Goal: Task Accomplishment & Management: Complete application form

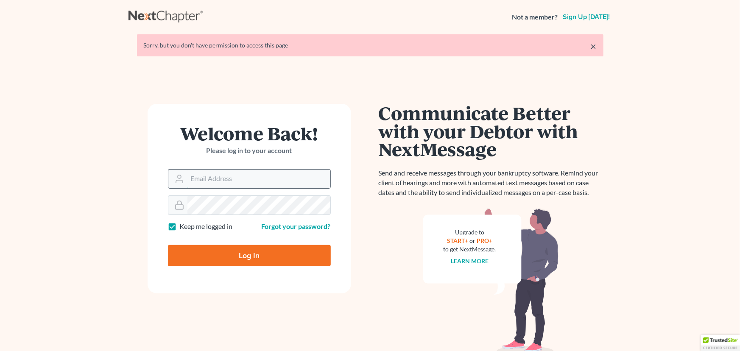
click at [203, 175] on input "Email Address" at bounding box center [258, 179] width 143 height 19
type input "[EMAIL_ADDRESS][DOMAIN_NAME]"
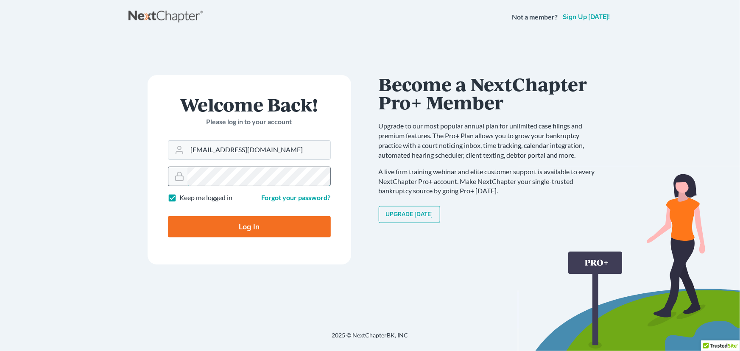
click at [182, 178] on div at bounding box center [249, 176] width 163 height 19
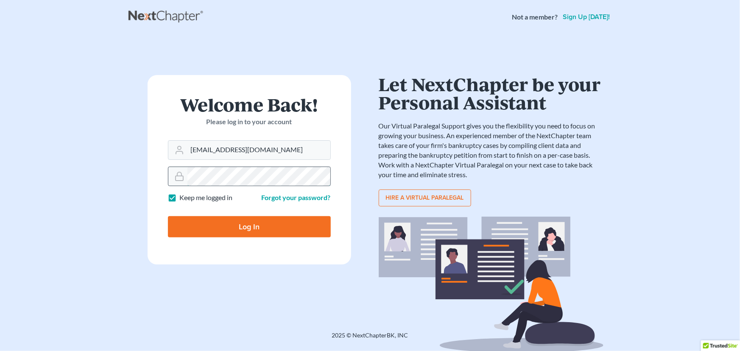
click at [168, 216] on input "Log In" at bounding box center [249, 226] width 163 height 21
type input "Thinking..."
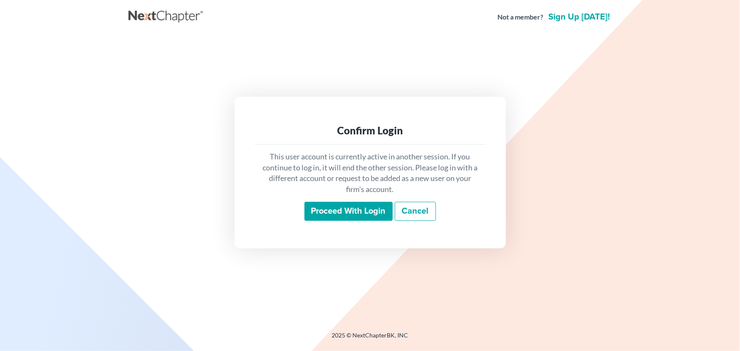
click at [317, 215] on input "Proceed with login" at bounding box center [348, 211] width 88 height 19
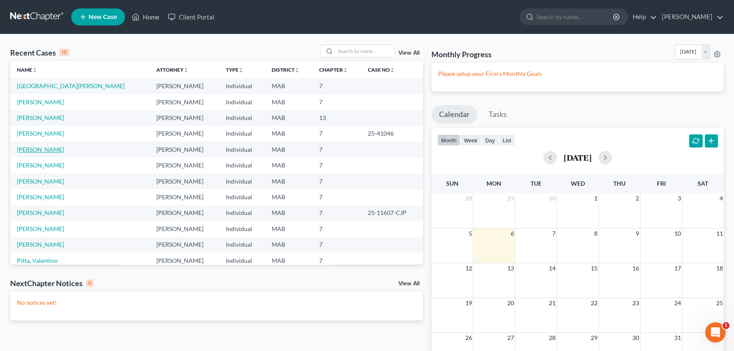
click at [33, 151] on link "[PERSON_NAME]" at bounding box center [40, 149] width 47 height 7
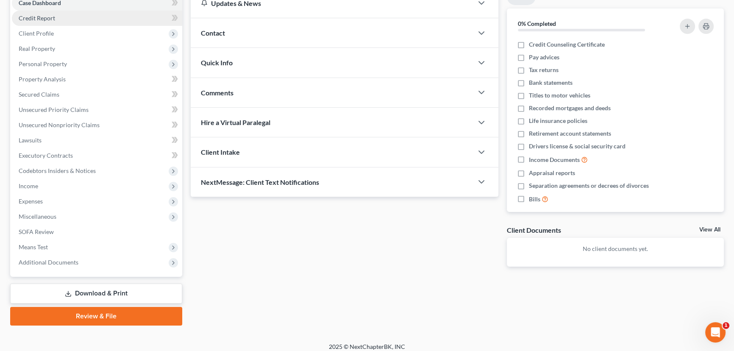
scroll to position [98, 0]
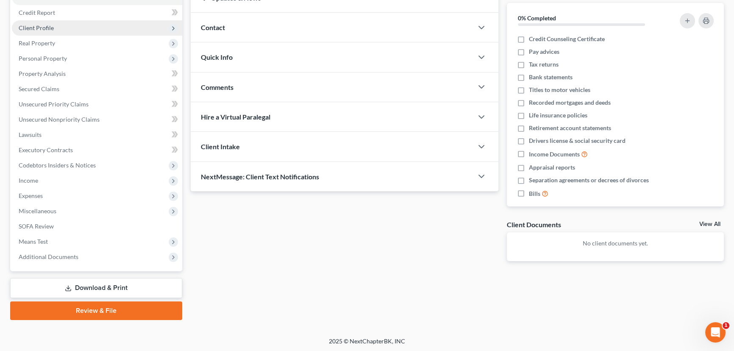
click at [25, 28] on span "Client Profile" at bounding box center [36, 27] width 35 height 7
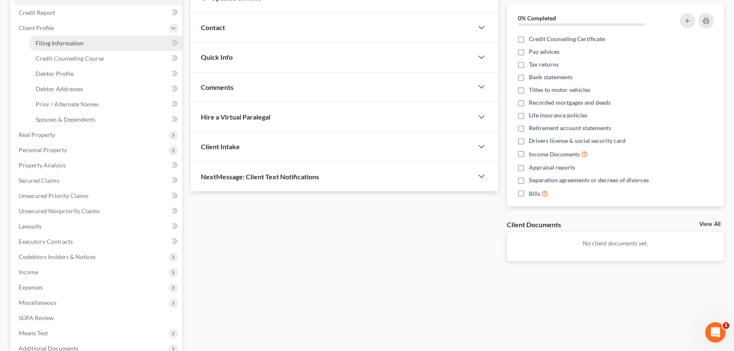
click at [58, 41] on span "Filing Information" at bounding box center [60, 42] width 48 height 7
select select "1"
select select "0"
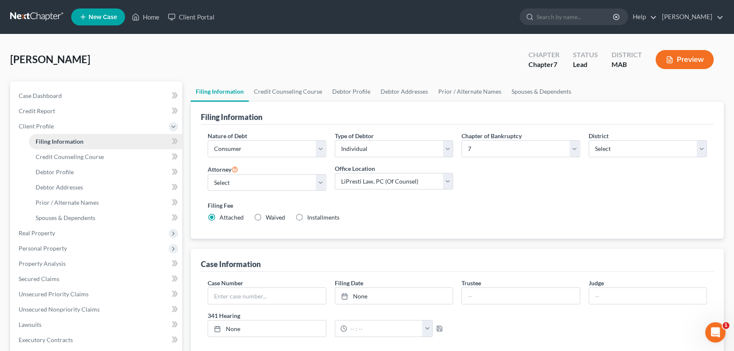
click at [58, 41] on div "[PERSON_NAME] Upgraded Chapter Chapter 7 Status Lead District MAB Preview Petit…" at bounding box center [367, 288] width 734 height 509
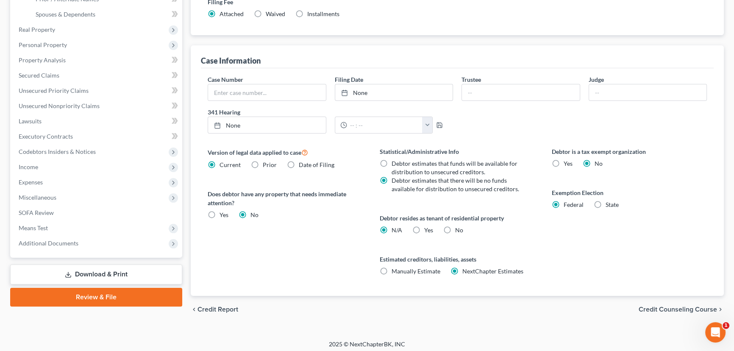
scroll to position [206, 0]
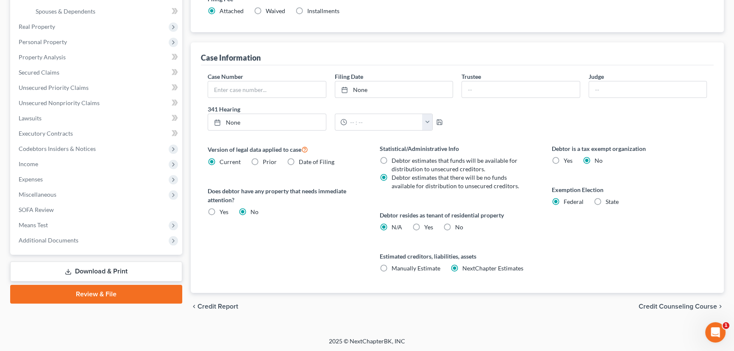
click at [424, 226] on label "Yes Yes" at bounding box center [428, 227] width 9 height 8
click at [428, 226] on input "Yes Yes" at bounding box center [431, 226] width 6 height 6
radio input "true"
radio input "false"
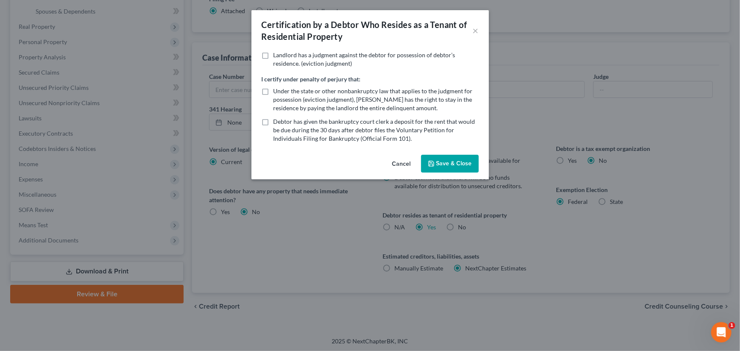
click at [458, 161] on button "Save & Close" at bounding box center [450, 164] width 58 height 18
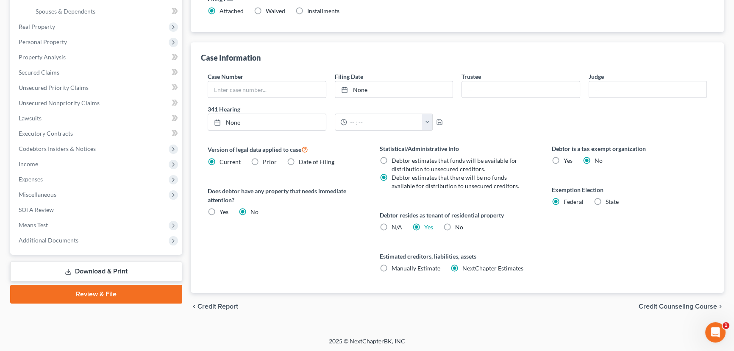
click at [665, 303] on span "Credit Counseling Course" at bounding box center [678, 306] width 78 height 7
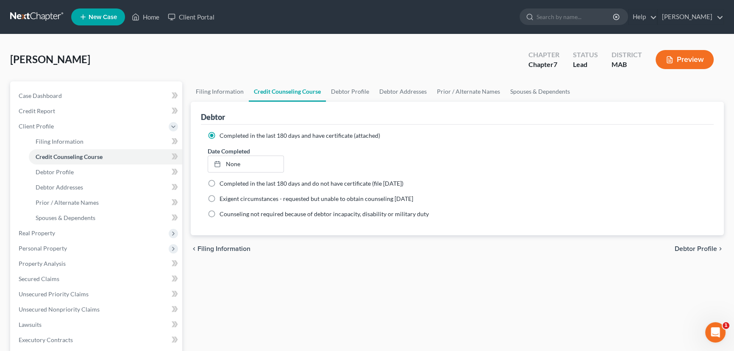
click at [699, 248] on span "Debtor Profile" at bounding box center [696, 248] width 42 height 7
select select "0"
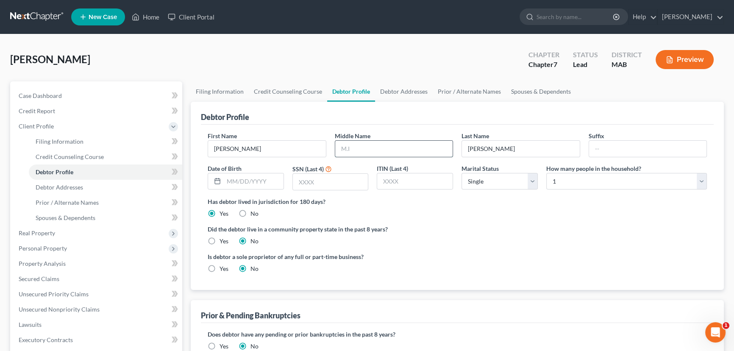
click at [356, 148] on input "text" at bounding box center [394, 149] width 118 height 16
type input "J"
click at [228, 145] on input "[PERSON_NAME]" at bounding box center [267, 149] width 118 height 16
type input "[PERSON_NAME]"
click at [290, 181] on div "SSN (Last 4)" at bounding box center [330, 177] width 85 height 27
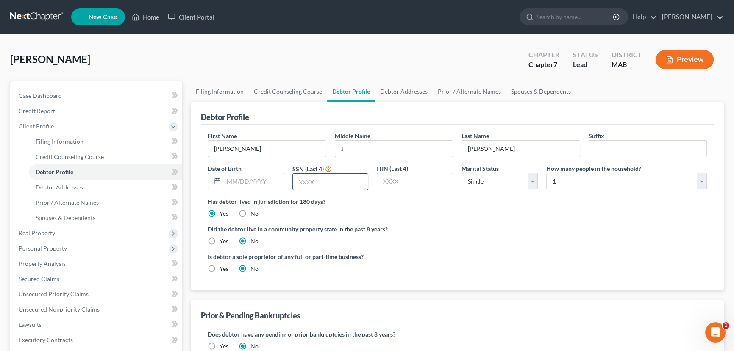
click at [299, 182] on input "text" at bounding box center [330, 182] width 75 height 16
type input "4086"
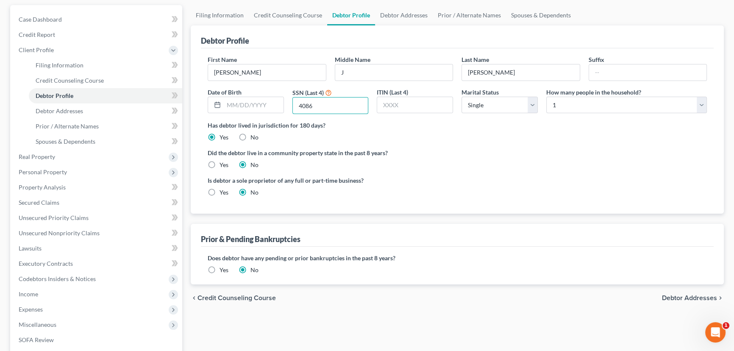
scroll to position [77, 0]
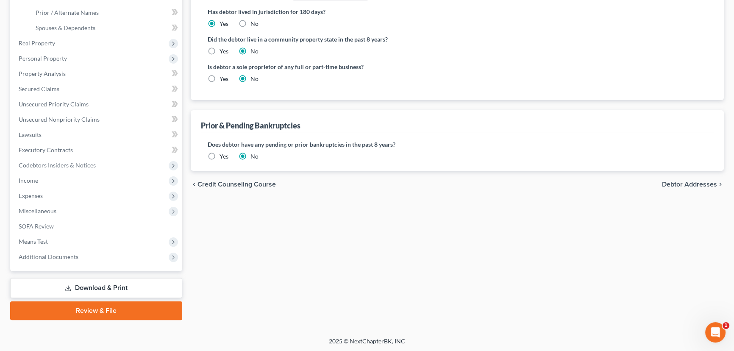
click at [687, 185] on span "Debtor Addresses" at bounding box center [689, 184] width 55 height 7
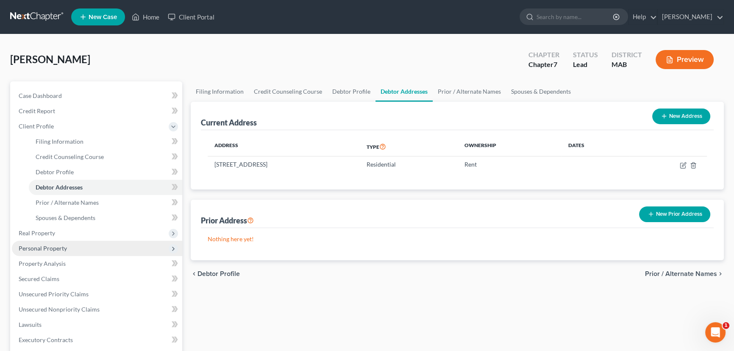
click at [72, 246] on span "Personal Property" at bounding box center [97, 248] width 170 height 15
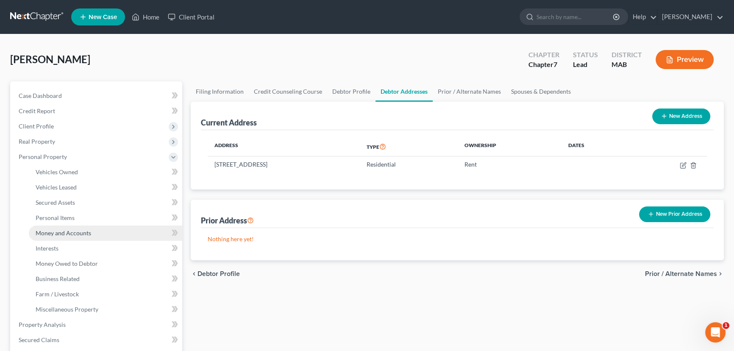
click at [83, 233] on span "Money and Accounts" at bounding box center [64, 232] width 56 height 7
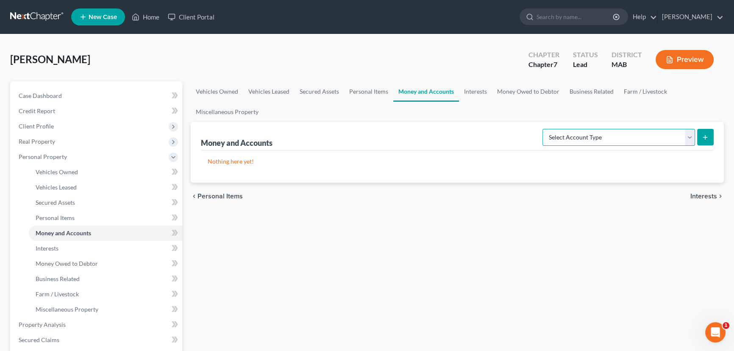
click at [689, 135] on select "Select Account Type Brokerage Cash on Hand Certificates of Deposit Checking Acc…" at bounding box center [618, 137] width 153 height 17
click at [692, 136] on select "Select Account Type Brokerage Cash on Hand Certificates of Deposit Checking Acc…" at bounding box center [618, 137] width 153 height 17
select select "other"
click at [544, 129] on select "Select Account Type Brokerage Cash on Hand Certificates of Deposit Checking Acc…" at bounding box center [618, 137] width 153 height 17
click at [708, 134] on icon "submit" at bounding box center [705, 137] width 7 height 7
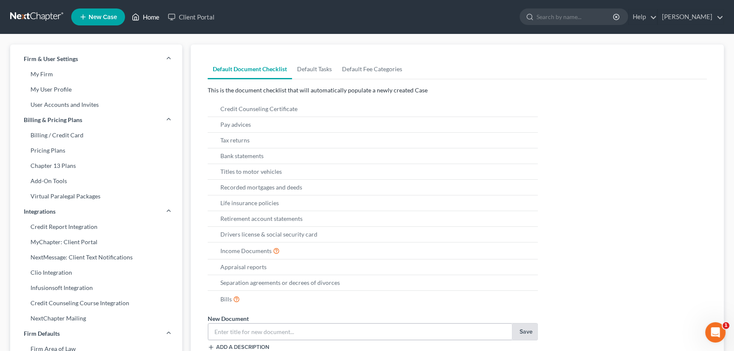
click at [148, 19] on link "Home" at bounding box center [146, 16] width 36 height 15
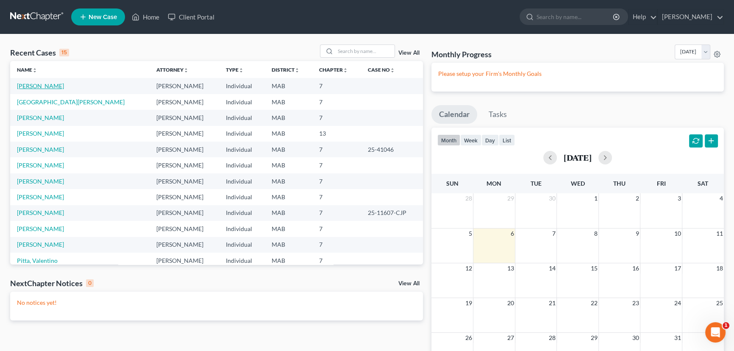
click at [36, 88] on link "Helie, Joshua" at bounding box center [40, 85] width 47 height 7
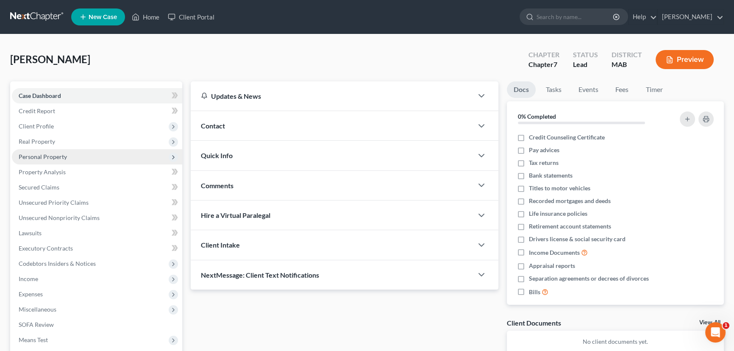
click at [41, 157] on span "Personal Property" at bounding box center [43, 156] width 48 height 7
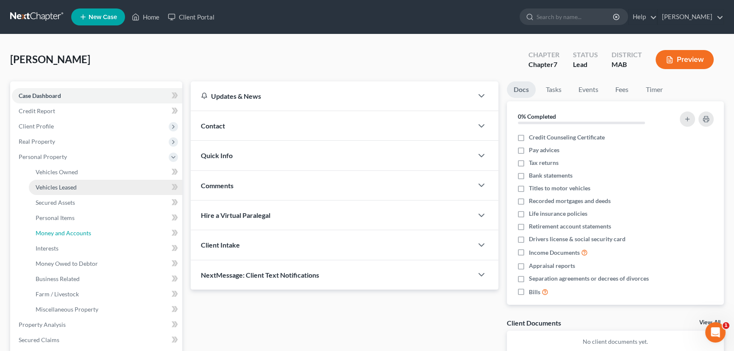
drag, startPoint x: 65, startPoint y: 233, endPoint x: 150, endPoint y: 192, distance: 93.8
click at [65, 232] on span "Money and Accounts" at bounding box center [64, 232] width 56 height 7
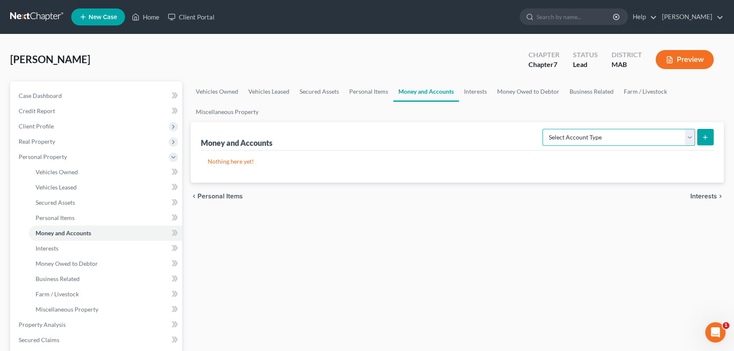
click at [687, 134] on select "Select Account Type Brokerage Cash on Hand Certificates of Deposit Checking Acc…" at bounding box center [618, 137] width 153 height 17
select select "other"
click at [544, 129] on select "Select Account Type Brokerage Cash on Hand Certificates of Deposit Checking Acc…" at bounding box center [618, 137] width 153 height 17
click at [710, 134] on button "submit" at bounding box center [705, 137] width 17 height 17
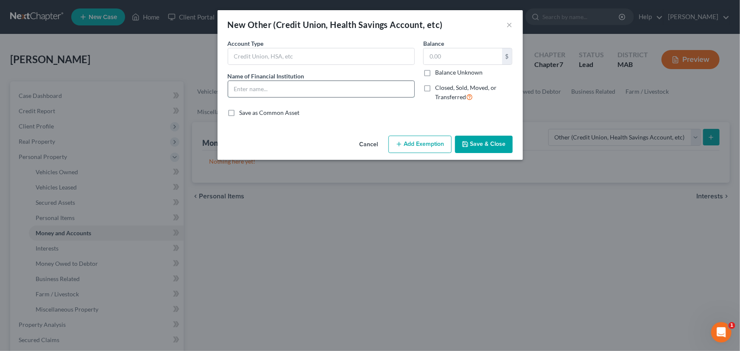
click at [250, 93] on input "text" at bounding box center [321, 89] width 186 height 16
type input "Navigant Credit Union"
click at [434, 58] on input "text" at bounding box center [462, 56] width 78 height 16
type input "0.00"
click at [481, 149] on button "Save & Close" at bounding box center [484, 145] width 58 height 18
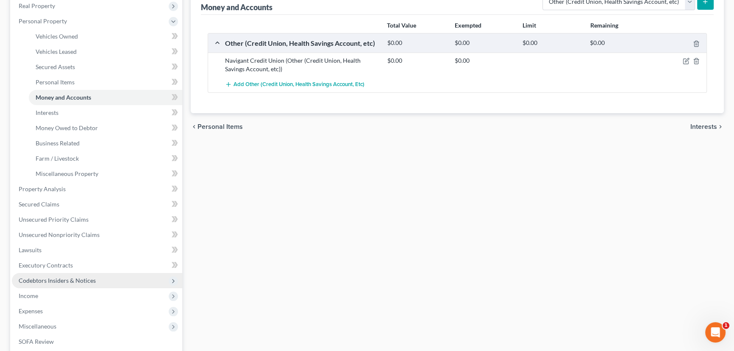
scroll to position [154, 0]
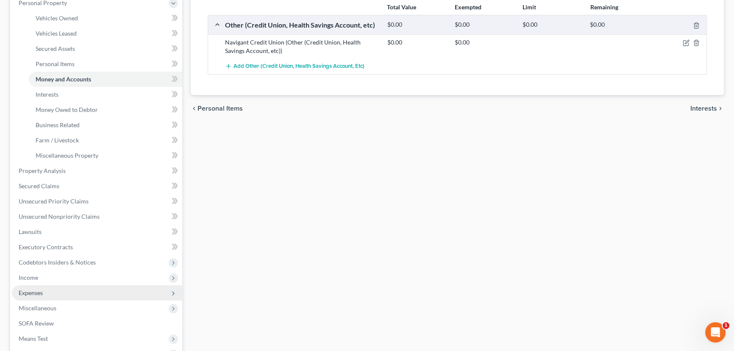
click at [35, 294] on span "Expenses" at bounding box center [31, 292] width 24 height 7
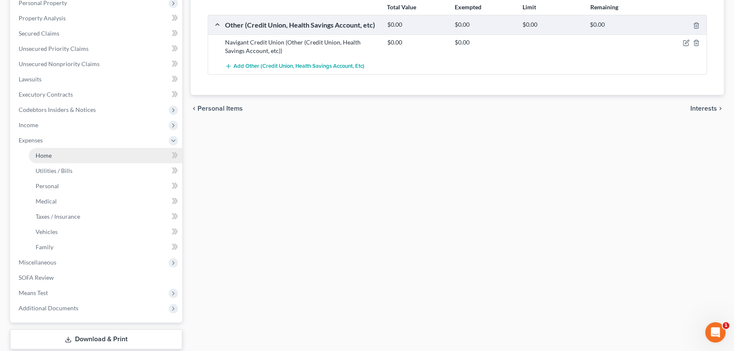
click at [64, 158] on link "Home" at bounding box center [105, 155] width 153 height 15
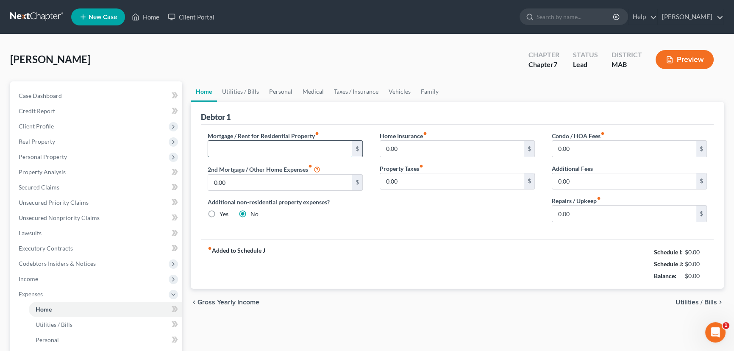
click at [287, 147] on input "text" at bounding box center [280, 149] width 144 height 16
type input "1,260.00"
click at [403, 151] on input "0.00" at bounding box center [452, 149] width 144 height 16
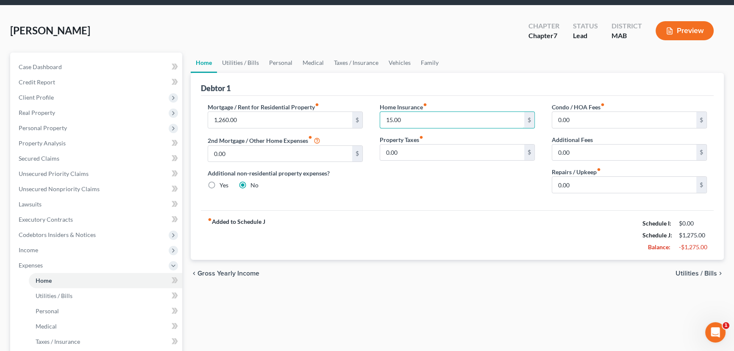
scroll to position [115, 0]
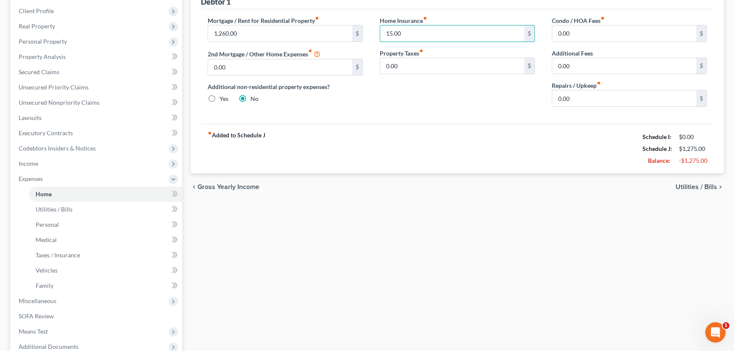
type input "15.00"
click at [691, 184] on span "Utilities / Bills" at bounding box center [697, 187] width 42 height 7
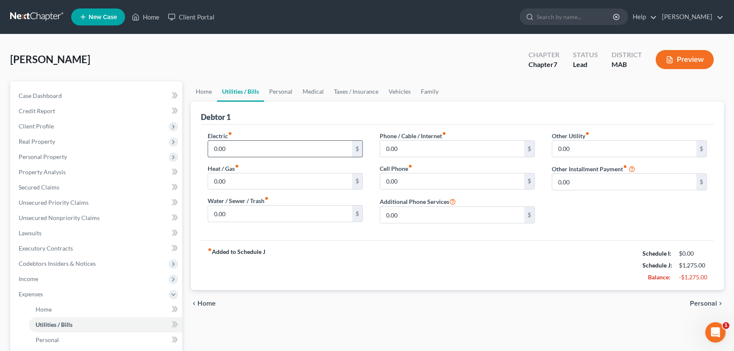
click at [209, 147] on input "0.00" at bounding box center [280, 149] width 144 height 16
type input "80.00"
click at [399, 175] on input "0.00" at bounding box center [452, 181] width 144 height 16
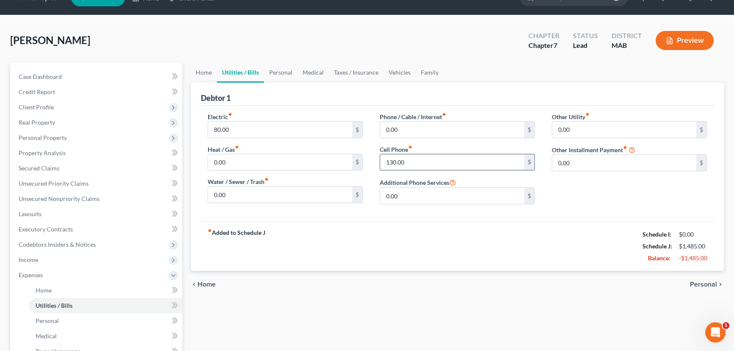
scroll to position [38, 0]
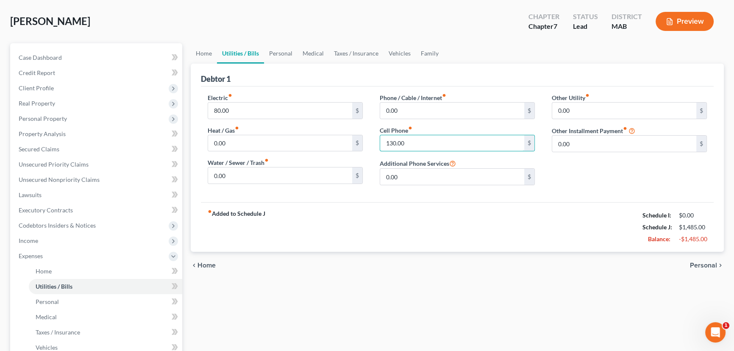
type input "130.00"
click at [706, 264] on span "Personal" at bounding box center [703, 265] width 27 height 7
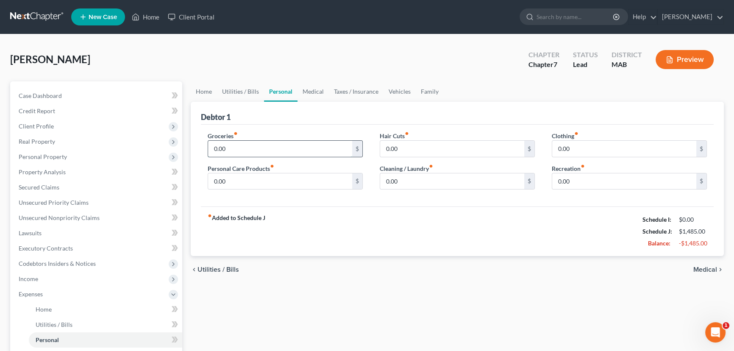
click at [225, 145] on input "0.00" at bounding box center [280, 149] width 144 height 16
type input "500"
click at [390, 148] on input "0.00" at bounding box center [452, 149] width 144 height 16
type input "50"
click at [553, 148] on input "0.00" at bounding box center [624, 149] width 144 height 16
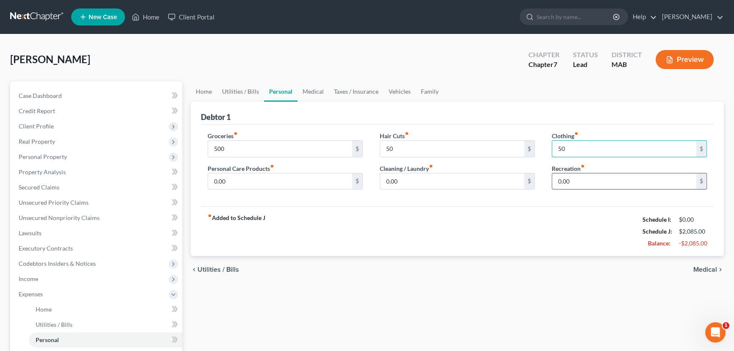
type input "50"
click at [558, 178] on input "0.00" at bounding box center [624, 181] width 144 height 16
type input "30"
click at [707, 267] on span "Medical" at bounding box center [705, 269] width 24 height 7
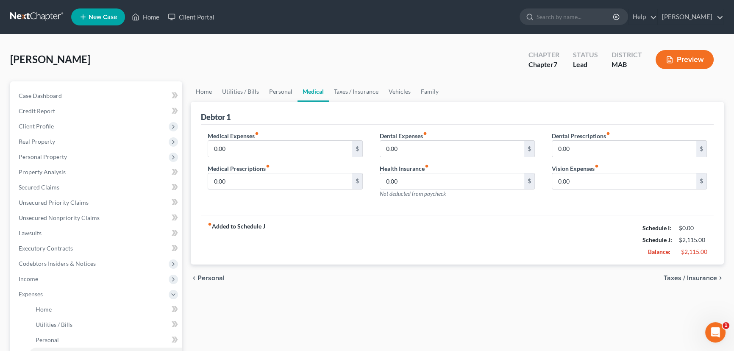
click at [674, 276] on span "Taxes / Insurance" at bounding box center [690, 278] width 53 height 7
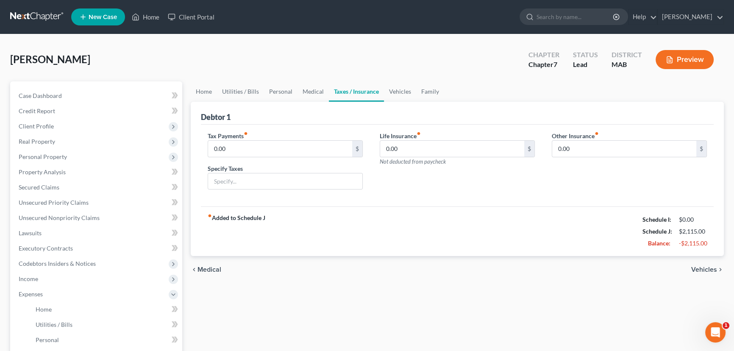
click at [693, 266] on span "Vehicles" at bounding box center [704, 269] width 26 height 7
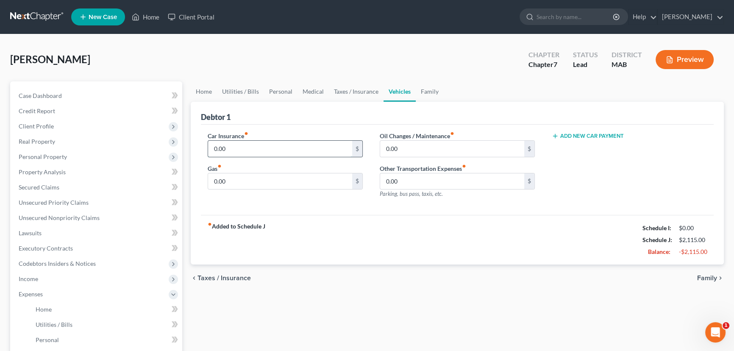
click at [217, 150] on input "0.00" at bounding box center [280, 149] width 144 height 16
type input "110.00"
click at [384, 179] on input "0.00" at bounding box center [452, 181] width 144 height 16
type input "10.00"
click at [701, 275] on span "Family" at bounding box center [707, 278] width 20 height 7
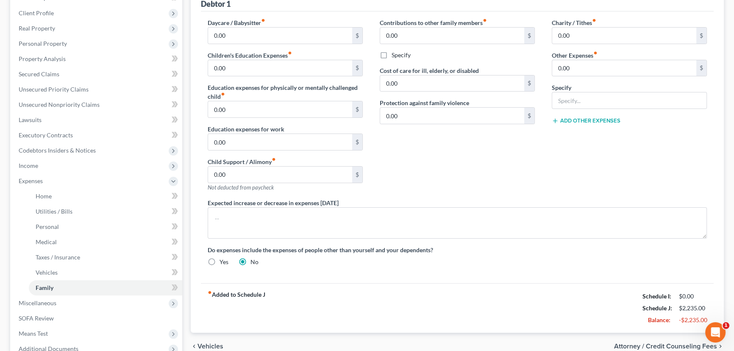
scroll to position [115, 0]
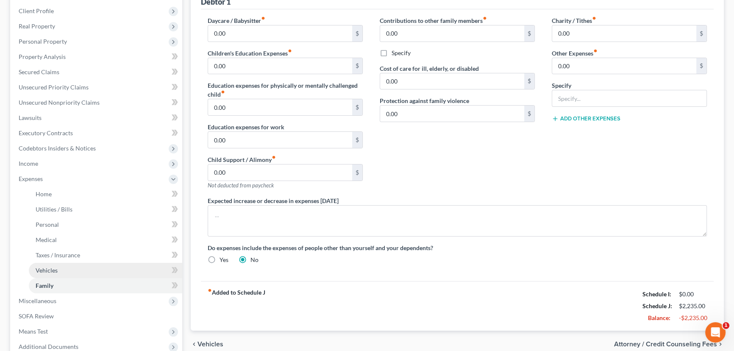
click at [52, 271] on span "Vehicles" at bounding box center [47, 270] width 22 height 7
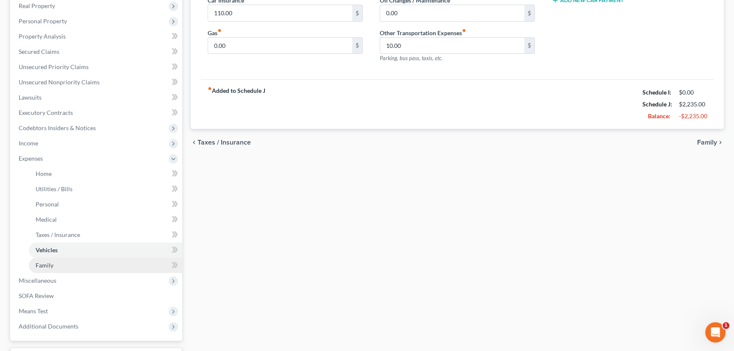
scroll to position [154, 0]
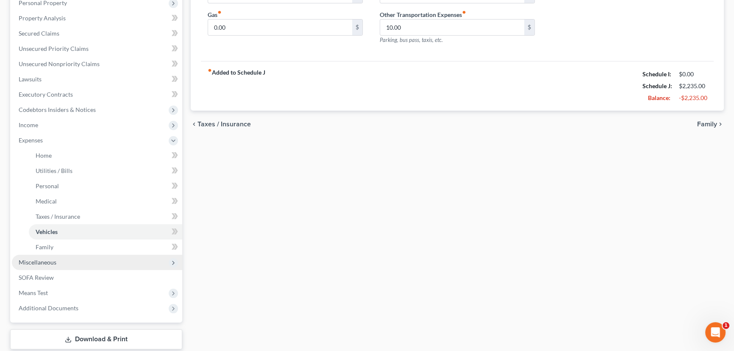
click at [56, 259] on span "Miscellaneous" at bounding box center [97, 262] width 170 height 15
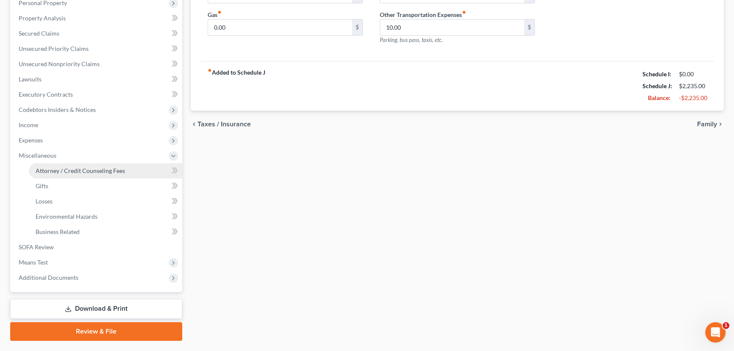
click at [76, 172] on span "Attorney / Credit Counseling Fees" at bounding box center [80, 170] width 89 height 7
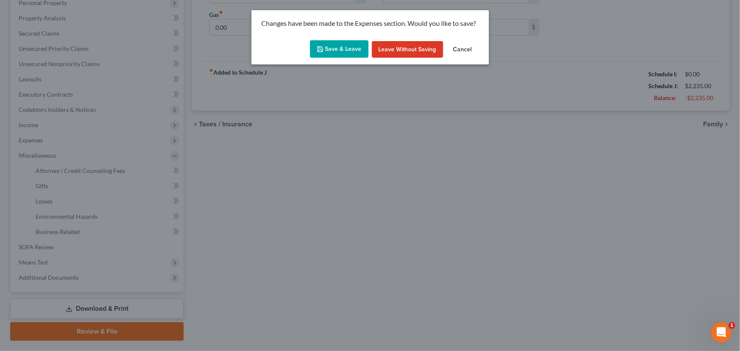
click at [342, 51] on button "Save & Leave" at bounding box center [339, 49] width 58 height 18
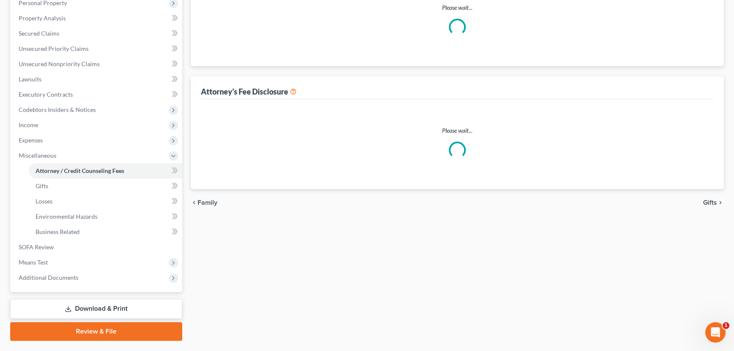
scroll to position [37, 0]
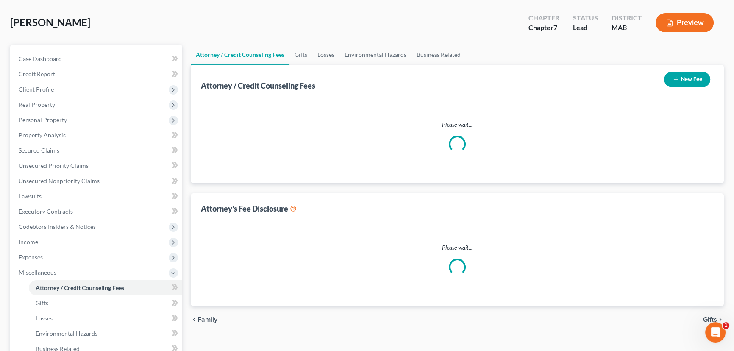
select select "0"
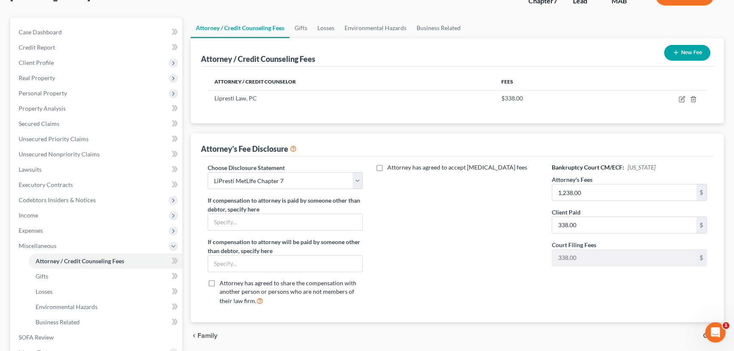
scroll to position [115, 0]
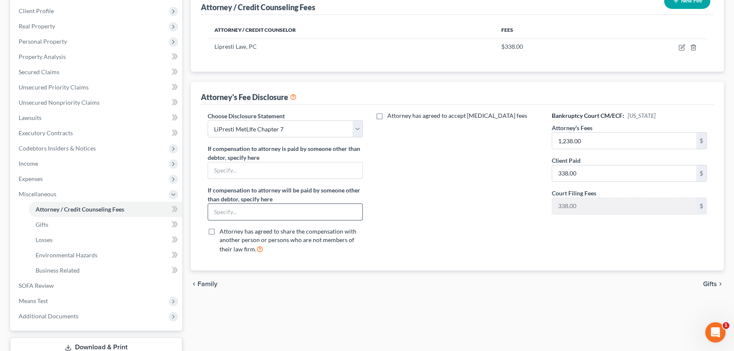
click at [235, 215] on input "text" at bounding box center [285, 212] width 154 height 16
type input "MetLife Legal"
click at [49, 38] on span "Personal Property" at bounding box center [43, 41] width 48 height 7
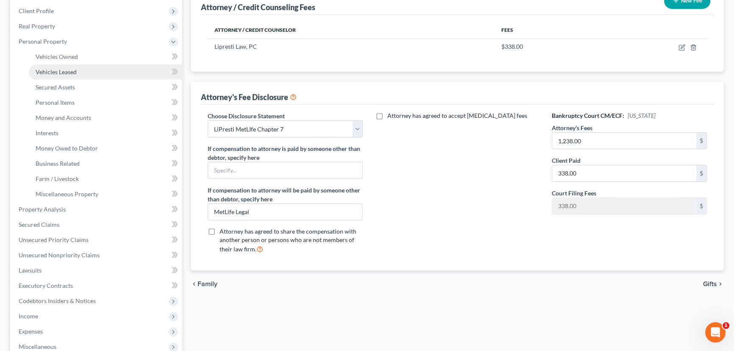
click at [85, 67] on link "Vehicles Leased" at bounding box center [105, 71] width 153 height 15
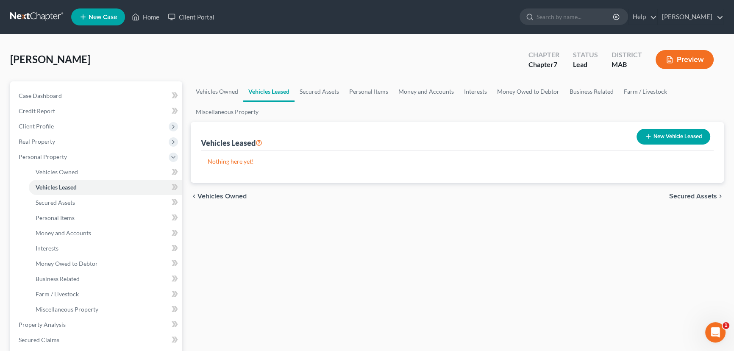
click at [671, 138] on button "New Vehicle Leased" at bounding box center [674, 137] width 74 height 16
select select "0"
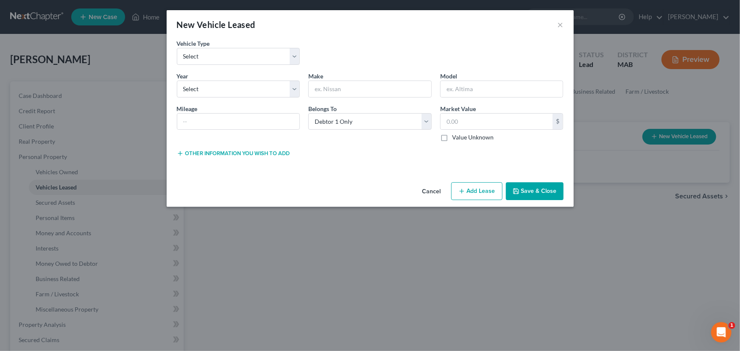
click at [546, 189] on button "Save & Close" at bounding box center [535, 191] width 58 height 18
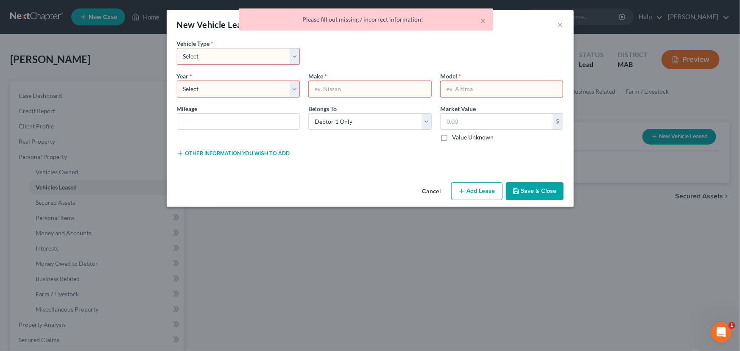
click at [434, 190] on button "Cancel" at bounding box center [431, 191] width 32 height 17
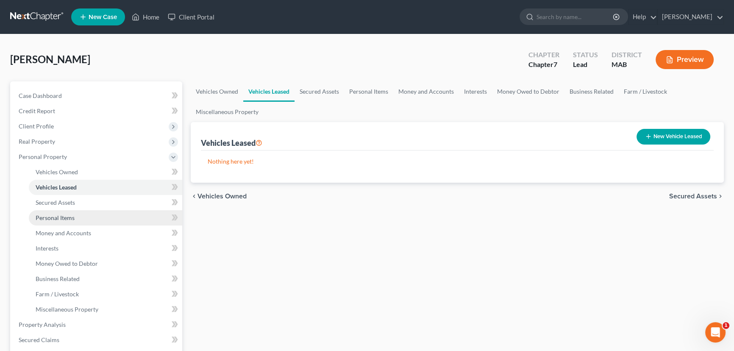
click at [64, 216] on span "Personal Items" at bounding box center [55, 217] width 39 height 7
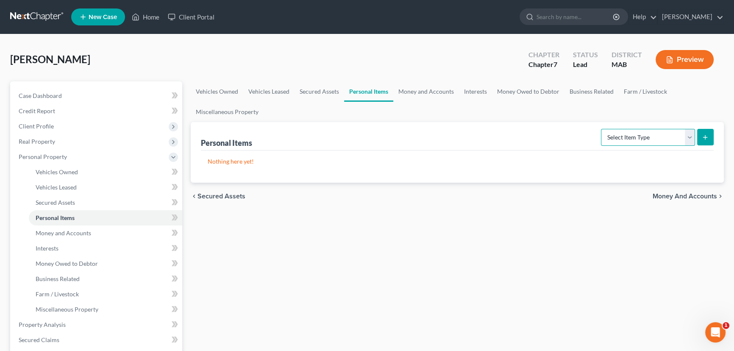
click at [689, 136] on select "Select Item Type Clothing Collectibles Of Value Electronics Firearms Household …" at bounding box center [648, 137] width 94 height 17
select select "clothing"
click at [602, 129] on select "Select Item Type Clothing Collectibles Of Value Electronics Firearms Household …" at bounding box center [648, 137] width 94 height 17
click at [704, 137] on line "submit" at bounding box center [706, 137] width 4 height 0
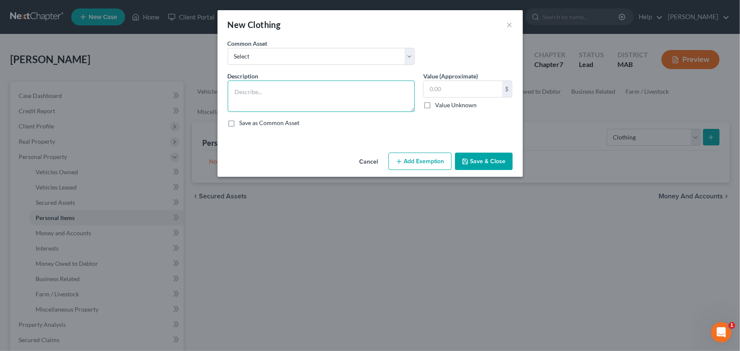
click at [257, 86] on textarea at bounding box center [321, 96] width 187 height 31
type textarea "clothing"
click at [436, 93] on input "text" at bounding box center [462, 89] width 78 height 16
type input "1.00"
click at [481, 157] on button "Save & Close" at bounding box center [484, 162] width 58 height 18
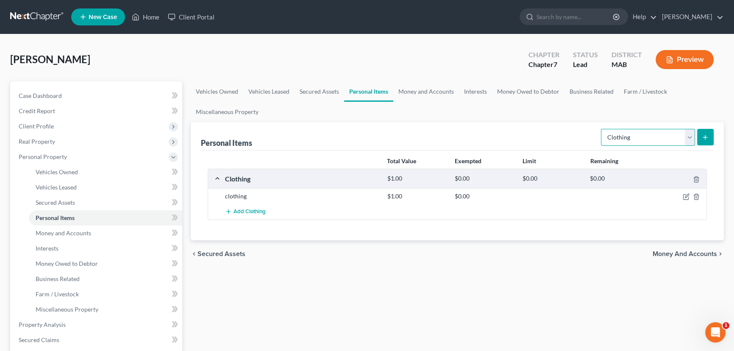
click at [691, 134] on select "Select Item Type Clothing Collectibles Of Value Electronics Firearms Household …" at bounding box center [648, 137] width 94 height 17
select select "household_goods"
click at [602, 129] on select "Select Item Type Clothing Collectibles Of Value Electronics Firearms Household …" at bounding box center [648, 137] width 94 height 17
click at [703, 136] on icon "submit" at bounding box center [705, 137] width 7 height 7
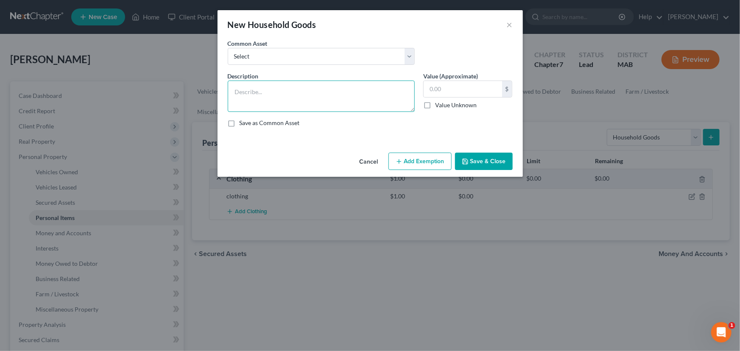
click at [281, 89] on textarea at bounding box center [321, 96] width 187 height 31
type textarea "household goods"
click at [412, 166] on button "Add Exemption" at bounding box center [419, 162] width 63 height 18
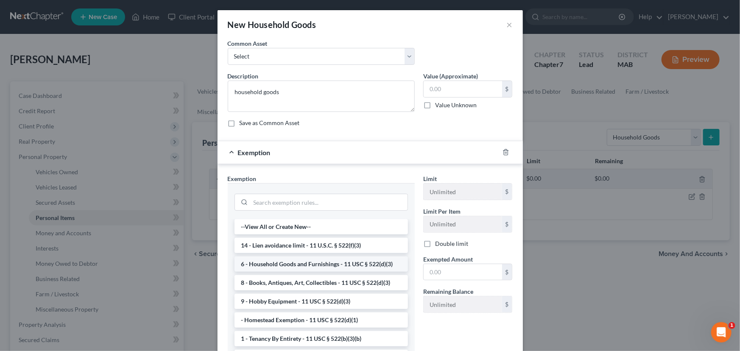
click at [322, 264] on li "6 - Household Goods and Furnishings - 11 USC § 522(d)(3)" at bounding box center [320, 263] width 173 height 15
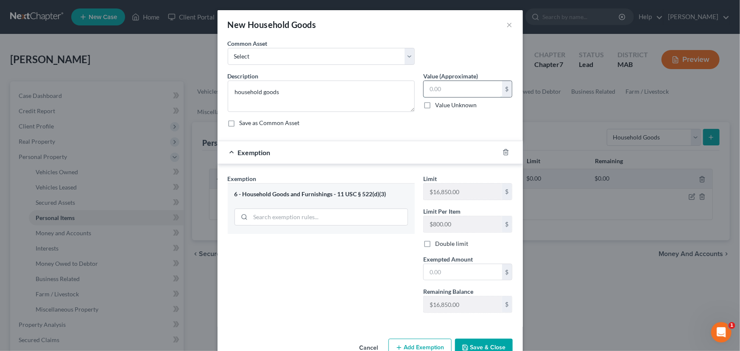
click at [423, 92] on input "text" at bounding box center [462, 89] width 78 height 16
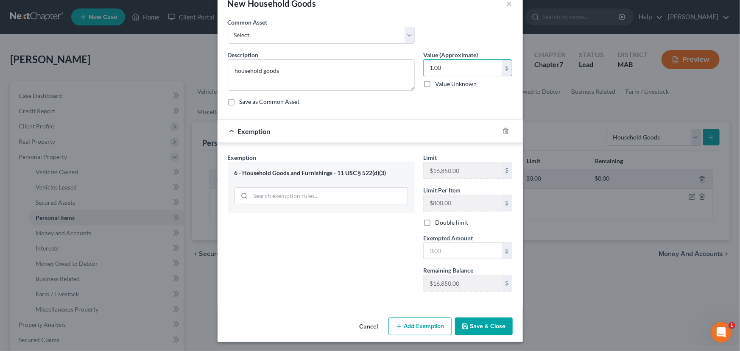
scroll to position [21, 0]
type input "1.00"
click at [475, 323] on button "Save & Close" at bounding box center [484, 326] width 58 height 18
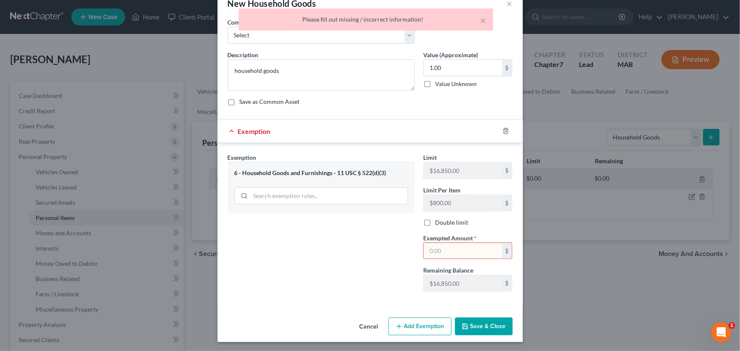
click at [435, 248] on input "text" at bounding box center [462, 251] width 78 height 16
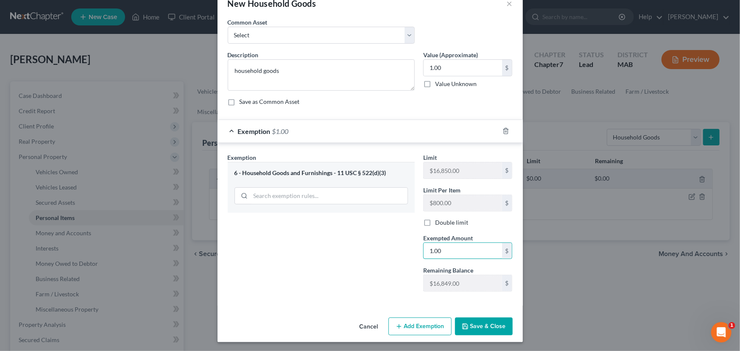
type input "1.00"
click at [500, 318] on button "Save & Close" at bounding box center [484, 326] width 58 height 18
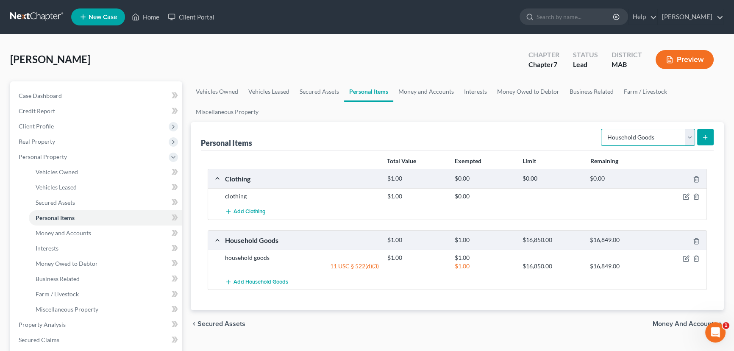
click at [689, 137] on select "Select Item Type Clothing Collectibles Of Value Electronics Firearms Household …" at bounding box center [648, 137] width 94 height 17
select select "electronics"
click at [602, 129] on select "Select Item Type Clothing Collectibles Of Value Electronics Firearms Household …" at bounding box center [648, 137] width 94 height 17
click at [704, 136] on icon "submit" at bounding box center [705, 137] width 7 height 7
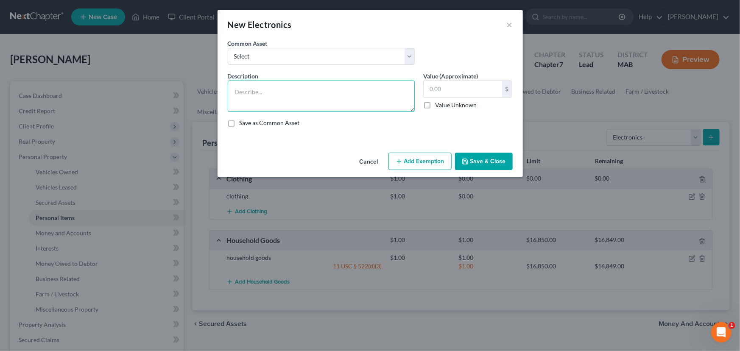
click at [274, 91] on textarea at bounding box center [321, 96] width 187 height 31
click at [410, 55] on select "Select TVs, computers, printers, stereo" at bounding box center [321, 56] width 187 height 17
select select "0"
click at [228, 48] on select "Select TVs, computers, printers, stereo" at bounding box center [321, 56] width 187 height 17
type textarea "TVs, computers, printers, stereo"
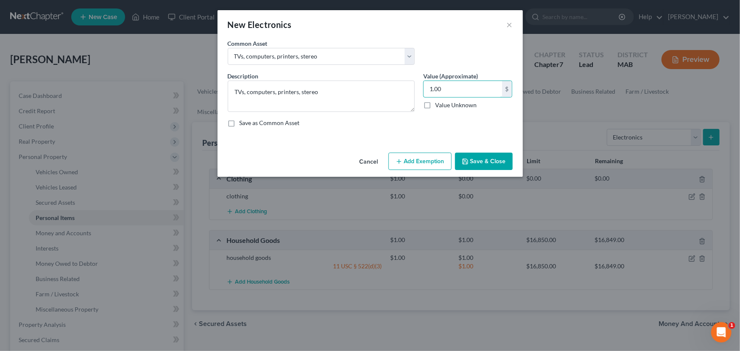
type input "1.00"
click at [411, 161] on button "Add Exemption" at bounding box center [419, 162] width 63 height 18
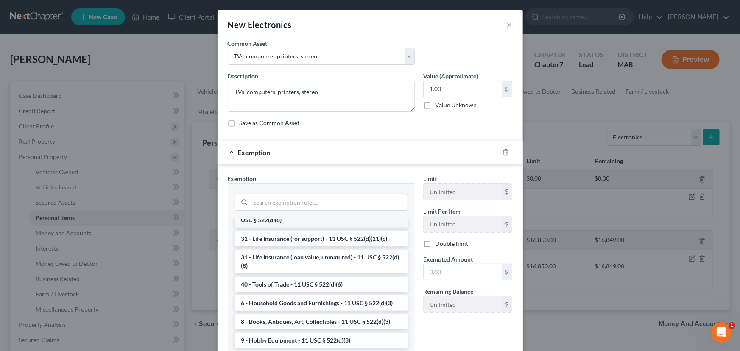
scroll to position [681, 0]
click at [293, 302] on li "6 - Household Goods and Furnishings - 11 USC § 522(d)(3)" at bounding box center [320, 302] width 173 height 15
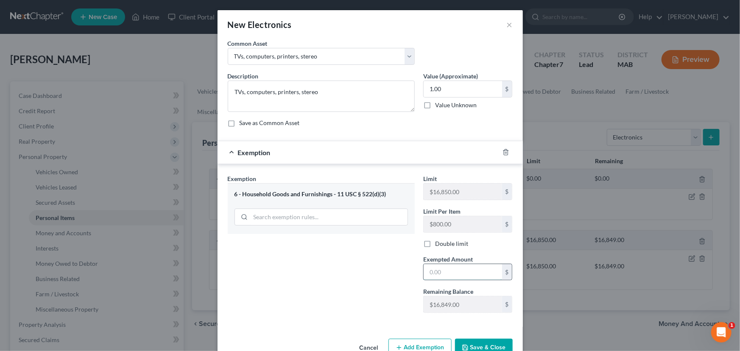
click at [438, 265] on input "text" at bounding box center [462, 272] width 78 height 16
type input "1.00"
click at [475, 346] on button "Save & Close" at bounding box center [484, 348] width 58 height 18
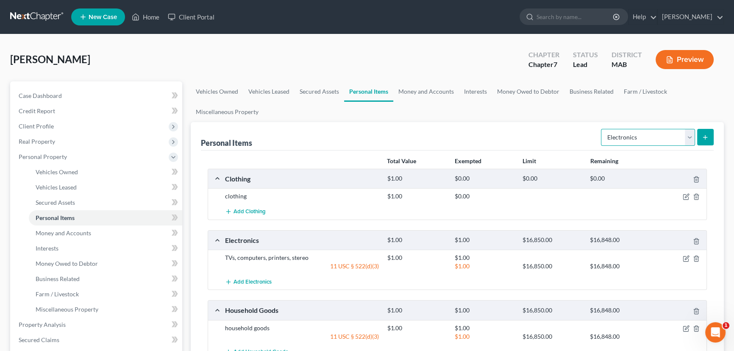
click at [689, 135] on select "Select Item Type Clothing Collectibles Of Value Electronics Firearms Household …" at bounding box center [648, 137] width 94 height 17
select select "firearms"
click at [602, 129] on select "Select Item Type Clothing Collectibles Of Value Electronics Firearms Household …" at bounding box center [648, 137] width 94 height 17
click at [703, 134] on icon "submit" at bounding box center [705, 137] width 7 height 7
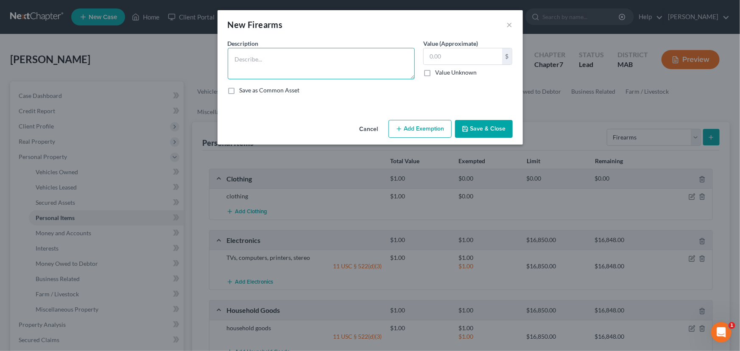
click at [262, 63] on textarea at bounding box center [321, 63] width 187 height 31
type textarea "Smith & Wesson 9 mm"
click at [428, 55] on input "text" at bounding box center [462, 56] width 78 height 16
type input "500.00"
click at [409, 131] on button "Add Exemption" at bounding box center [419, 129] width 63 height 18
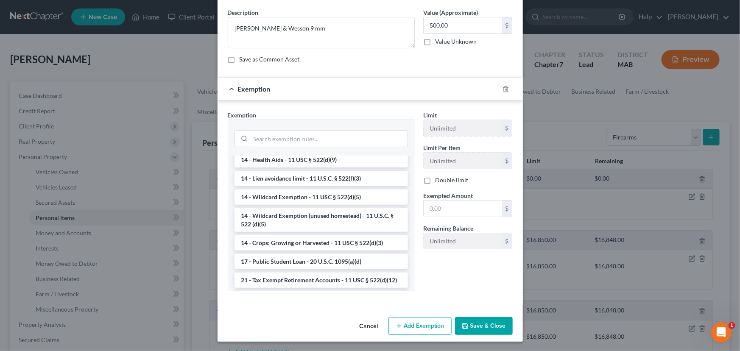
scroll to position [131, 0]
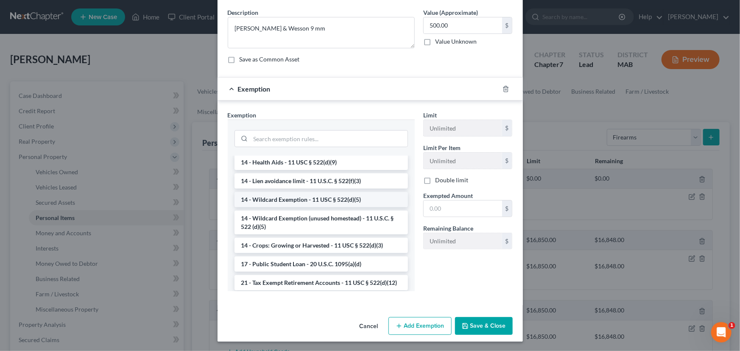
click at [307, 200] on li "14 - Wildcard Exemption - 11 USC § 522(d)(5)" at bounding box center [320, 199] width 173 height 15
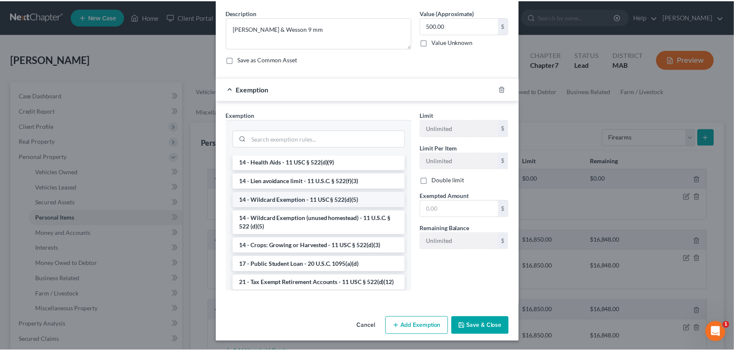
scroll to position [0, 0]
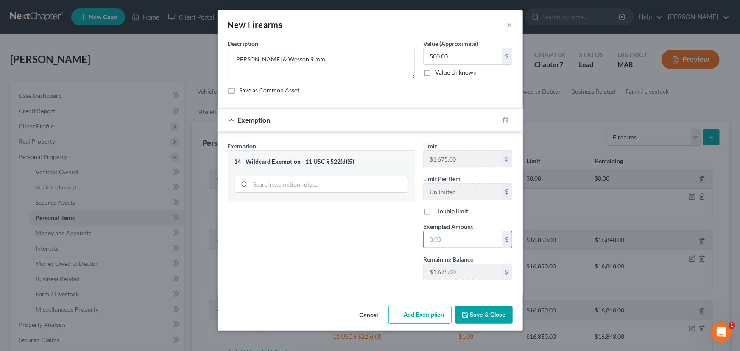
click at [434, 240] on input "text" at bounding box center [462, 239] width 78 height 16
type input "500.00"
click at [488, 317] on button "Save & Close" at bounding box center [484, 315] width 58 height 18
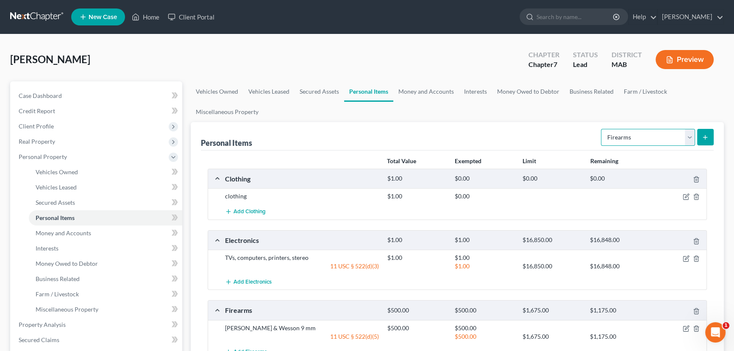
click at [691, 136] on select "Select Item Type Clothing Collectibles Of Value Electronics Firearms Household …" at bounding box center [648, 137] width 94 height 17
select select "jewelry"
click at [602, 129] on select "Select Item Type Clothing Collectibles Of Value Electronics Firearms Household …" at bounding box center [648, 137] width 94 height 17
click at [708, 136] on icon "submit" at bounding box center [705, 137] width 7 height 7
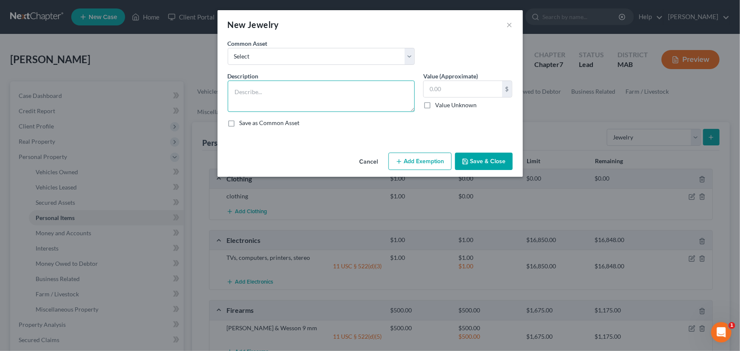
click at [263, 90] on textarea at bounding box center [321, 96] width 187 height 31
type textarea "Silver Chain"
click at [428, 88] on input "text" at bounding box center [462, 89] width 78 height 16
type input "150.00"
click at [424, 161] on button "Add Exemption" at bounding box center [419, 162] width 63 height 18
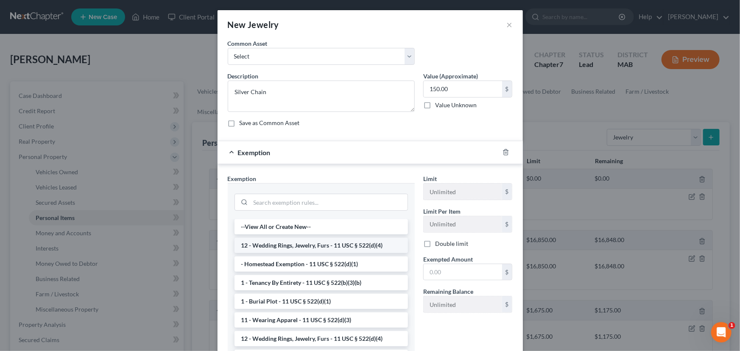
click at [295, 251] on li "12 - Wedding Rings, Jewelry, Furs - 11 USC § 522(d)(4)" at bounding box center [320, 245] width 173 height 15
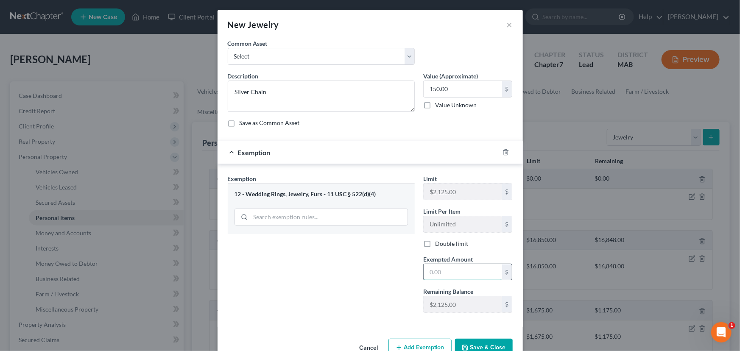
click at [432, 270] on input "text" at bounding box center [462, 272] width 78 height 16
type input "150.00"
click at [472, 346] on button "Save & Close" at bounding box center [484, 348] width 58 height 18
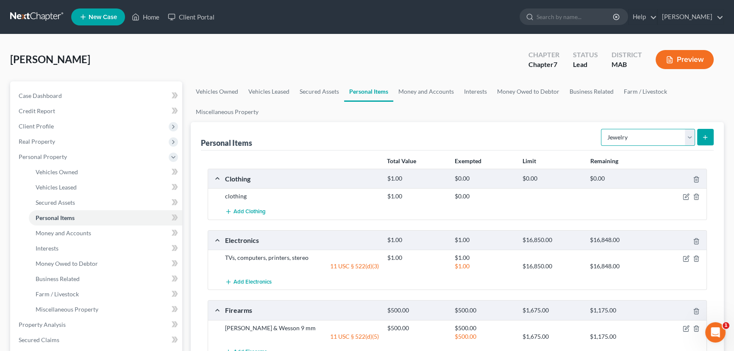
click at [689, 136] on select "Select Item Type Clothing Collectibles Of Value Electronics Firearms Household …" at bounding box center [648, 137] width 94 height 17
select select "pets"
click at [602, 129] on select "Select Item Type Clothing Collectibles Of Value Electronics Firearms Household …" at bounding box center [648, 137] width 94 height 17
click at [706, 135] on icon "submit" at bounding box center [705, 137] width 7 height 7
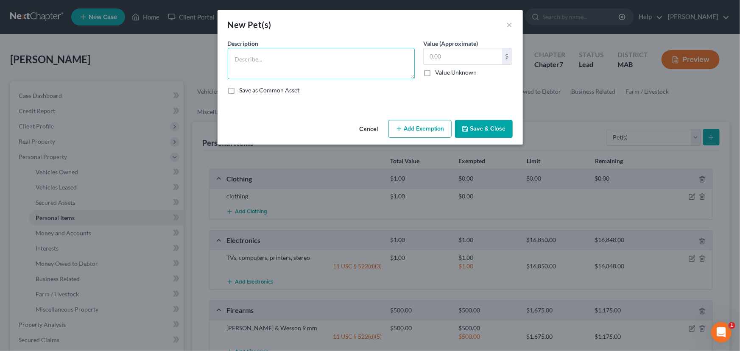
click at [249, 62] on textarea at bounding box center [321, 63] width 187 height 31
type textarea "2 cats"
click at [434, 56] on input "text" at bounding box center [462, 56] width 78 height 16
type input "1.00"
click at [465, 126] on icon "button" at bounding box center [464, 128] width 5 height 5
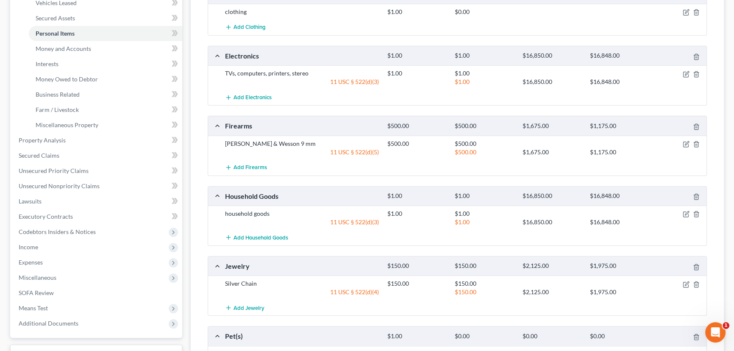
scroll to position [289, 0]
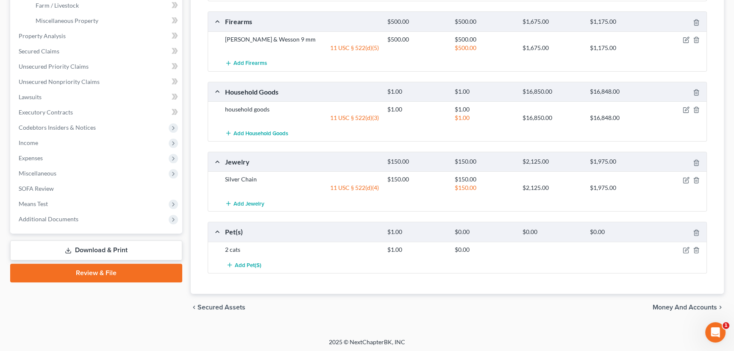
click at [678, 304] on span "Money and Accounts" at bounding box center [685, 307] width 64 height 7
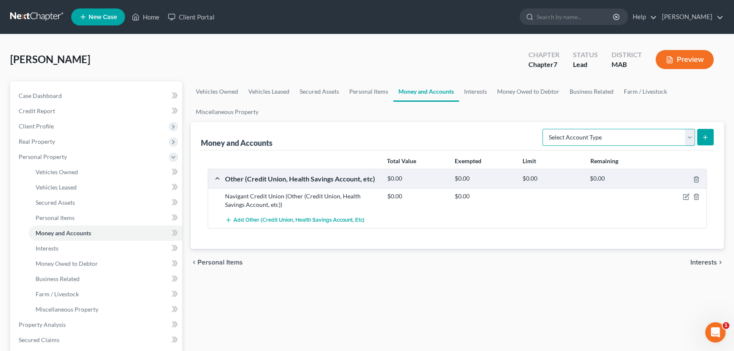
click at [690, 136] on select "Select Account Type Brokerage Cash on Hand Certificates of Deposit Checking Acc…" at bounding box center [618, 137] width 153 height 17
select select "cash_on_hand"
click at [544, 129] on select "Select Account Type Brokerage Cash on Hand Certificates of Deposit Checking Acc…" at bounding box center [618, 137] width 153 height 17
click at [704, 137] on line "submit" at bounding box center [706, 137] width 4 height 0
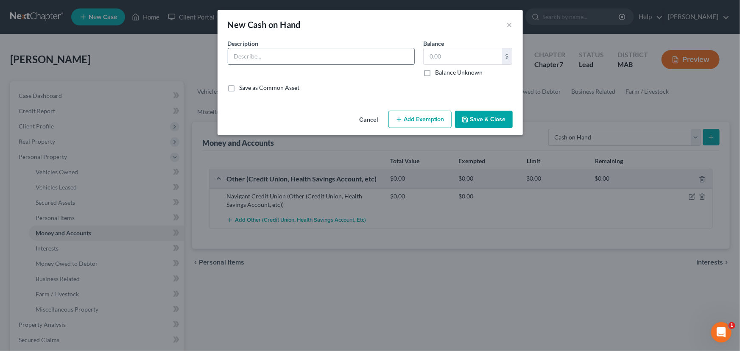
click at [242, 52] on input "text" at bounding box center [321, 56] width 186 height 16
type input "Cash on Hand"
click at [439, 57] on input "text" at bounding box center [462, 56] width 78 height 16
type input "1.00"
click at [438, 117] on button "Add Exemption" at bounding box center [419, 120] width 63 height 18
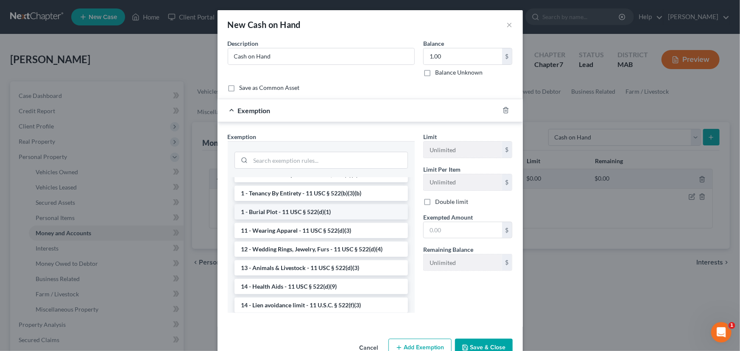
scroll to position [77, 0]
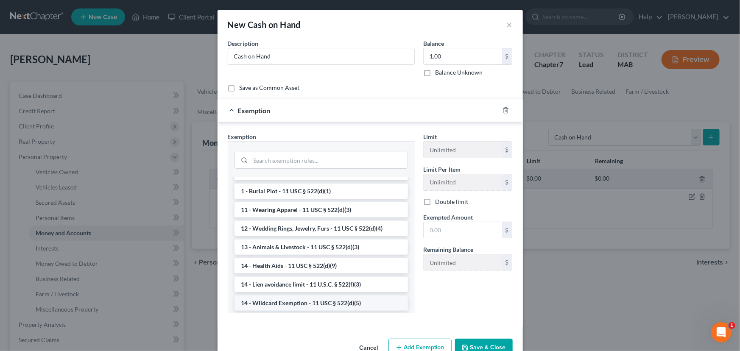
click at [295, 302] on li "14 - Wildcard Exemption - 11 USC § 522(d)(5)" at bounding box center [320, 302] width 173 height 15
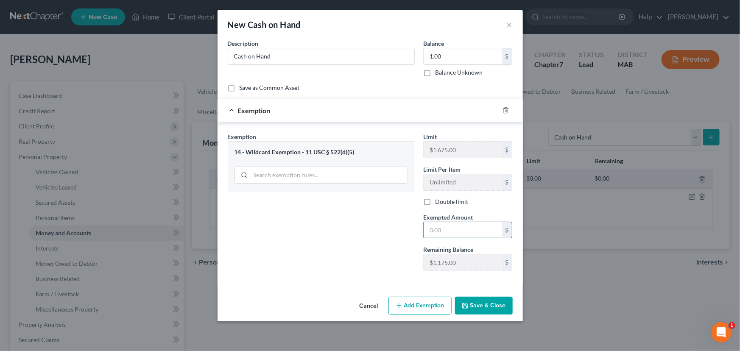
click at [428, 231] on input "text" at bounding box center [462, 230] width 78 height 16
type input "1.00"
click at [476, 303] on button "Save & Close" at bounding box center [484, 306] width 58 height 18
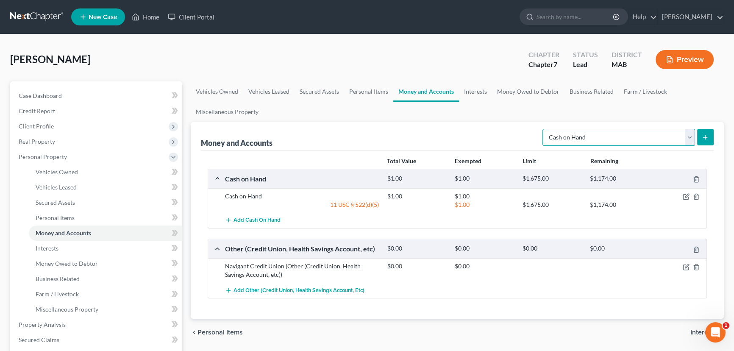
click at [689, 134] on select "Select Account Type Brokerage Cash on Hand Certificates of Deposit Checking Acc…" at bounding box center [618, 137] width 153 height 17
select select "other"
click at [544, 129] on select "Select Account Type Brokerage Cash on Hand Certificates of Deposit Checking Acc…" at bounding box center [618, 137] width 153 height 17
click at [707, 134] on icon "submit" at bounding box center [705, 137] width 7 height 7
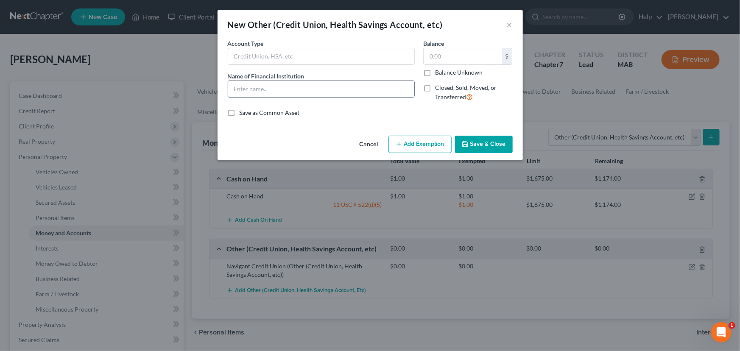
click at [241, 86] on input "text" at bounding box center [321, 89] width 186 height 16
type input "Digital Federal Credit Union"
click at [241, 55] on input "text" at bounding box center [321, 56] width 186 height 16
type input "Credit Union checking account"
click at [428, 56] on input "text" at bounding box center [462, 56] width 78 height 16
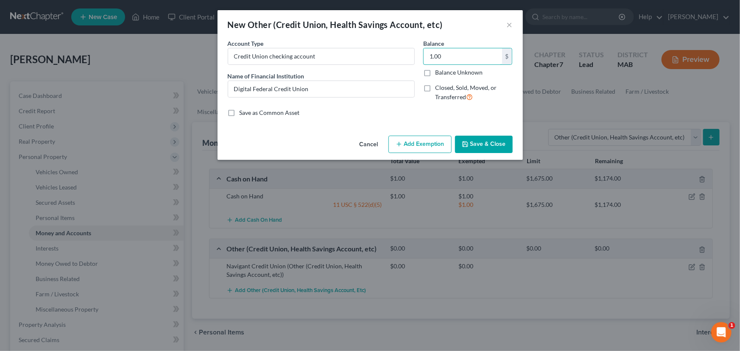
type input "1.00"
click at [439, 144] on button "Add Exemption" at bounding box center [419, 145] width 63 height 18
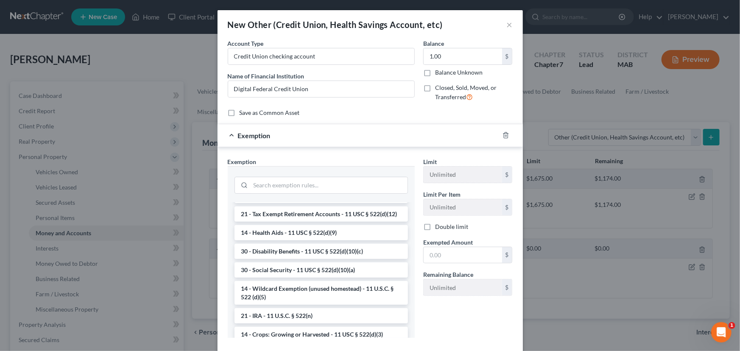
scroll to position [424, 0]
click at [283, 304] on li "14 - Wildcard Exemption (unused homestead) - 11 U.S.C. § 522 (d)(5)" at bounding box center [320, 292] width 173 height 24
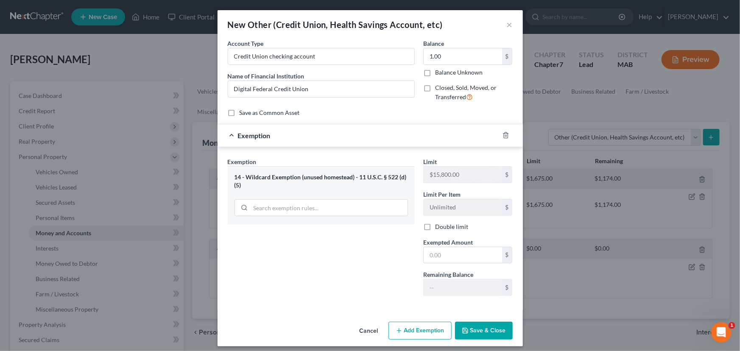
click at [284, 177] on div "14 - Wildcard Exemption (unused homestead) - 11 U.S.C. § 522 (d)(5)" at bounding box center [320, 181] width 173 height 16
click at [503, 134] on icon "button" at bounding box center [505, 135] width 7 height 7
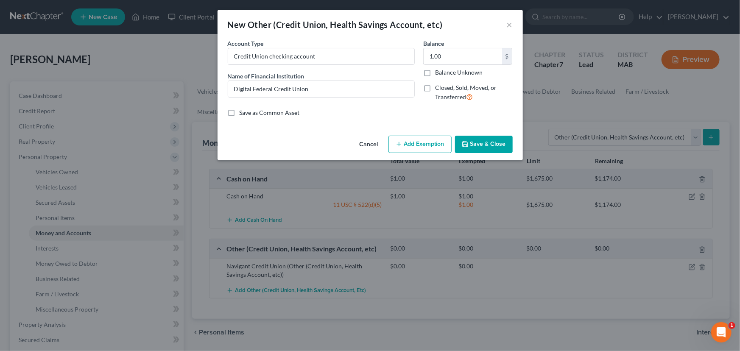
click at [426, 145] on button "Add Exemption" at bounding box center [419, 145] width 63 height 18
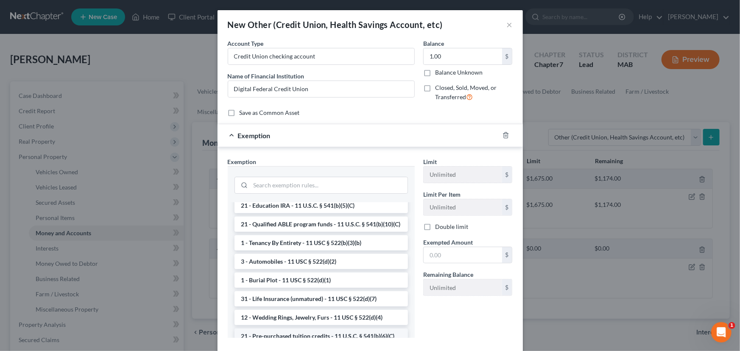
scroll to position [115, 0]
click at [280, 181] on input "search" at bounding box center [328, 185] width 157 height 16
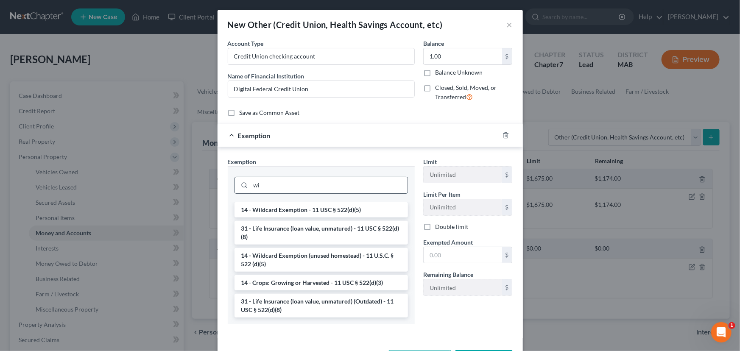
scroll to position [0, 0]
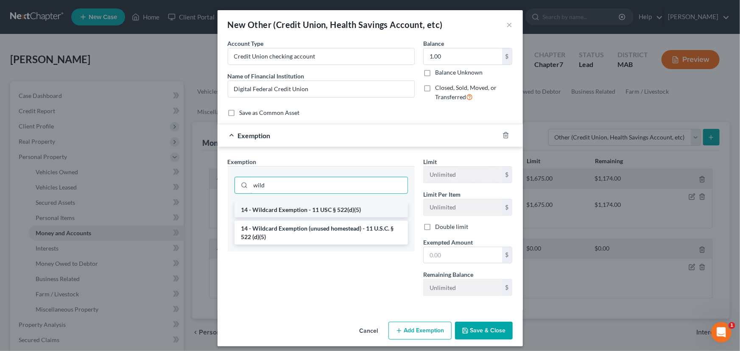
type input "wild"
click at [282, 206] on li "14 - Wildcard Exemption - 11 USC § 522(d)(5)" at bounding box center [320, 209] width 173 height 15
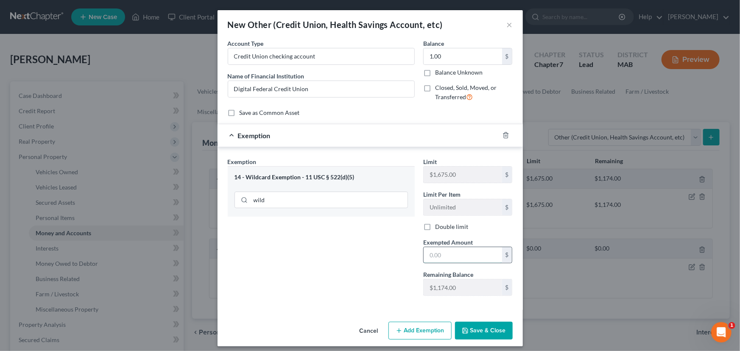
click at [427, 249] on input "text" at bounding box center [462, 255] width 78 height 16
type input "1.00"
click at [462, 329] on icon "button" at bounding box center [465, 330] width 7 height 7
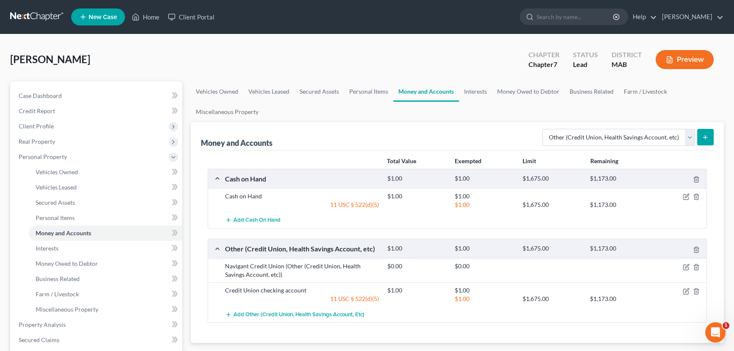
click at [703, 134] on icon "submit" at bounding box center [705, 137] width 7 height 7
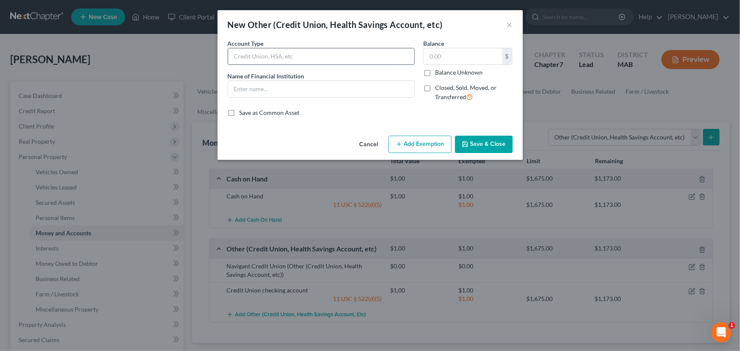
click at [263, 53] on input "text" at bounding box center [321, 56] width 186 height 16
type input "Credit Union savings account"
click at [251, 91] on input "text" at bounding box center [321, 89] width 186 height 16
type input "Digital Federal Credit Union"
click at [428, 57] on input "text" at bounding box center [462, 56] width 78 height 16
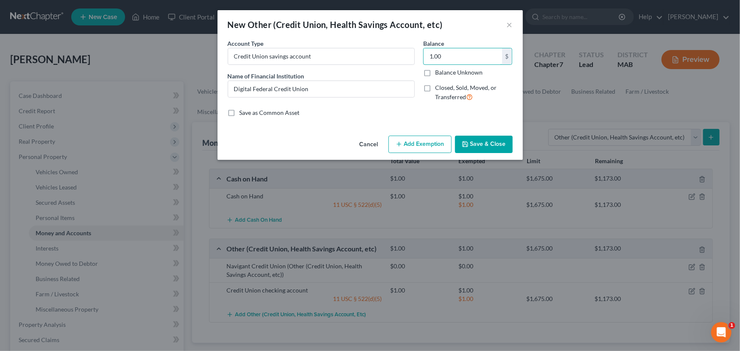
type input "1.00"
click at [416, 149] on button "Add Exemption" at bounding box center [419, 145] width 63 height 18
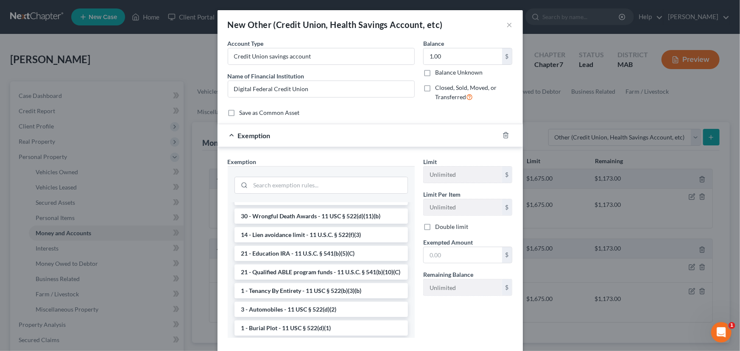
scroll to position [77, 0]
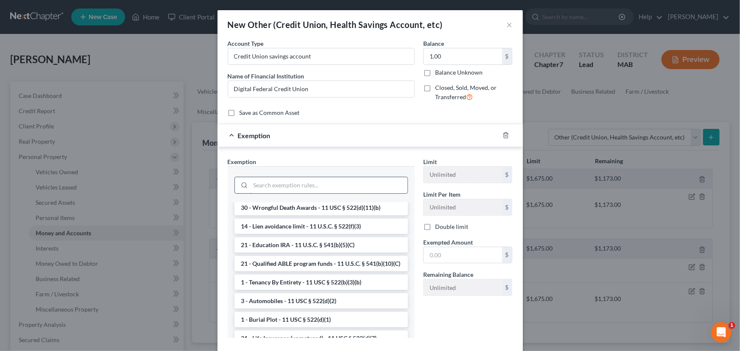
click at [272, 177] on input "search" at bounding box center [328, 185] width 157 height 16
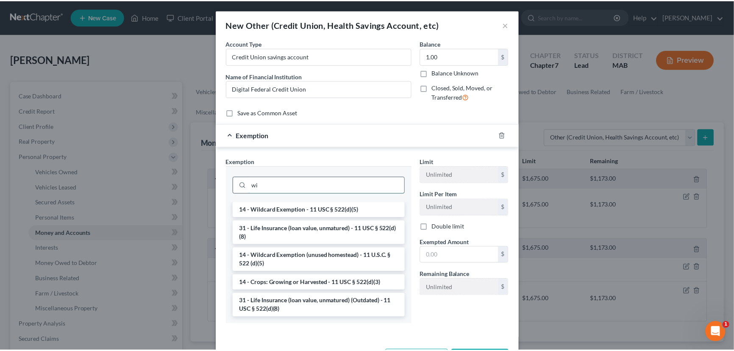
scroll to position [0, 0]
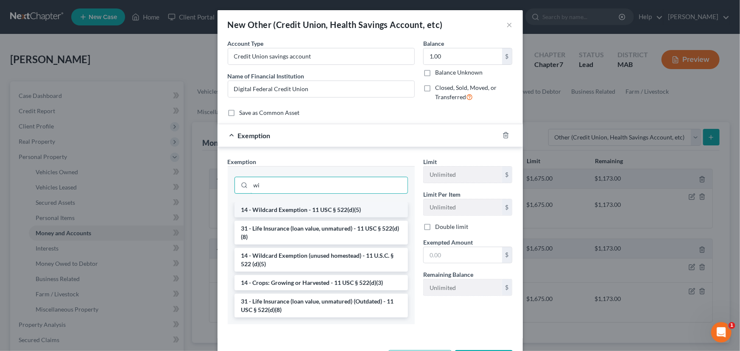
type input "wi"
click at [277, 205] on li "14 - Wildcard Exemption - 11 USC § 522(d)(5)" at bounding box center [320, 209] width 173 height 15
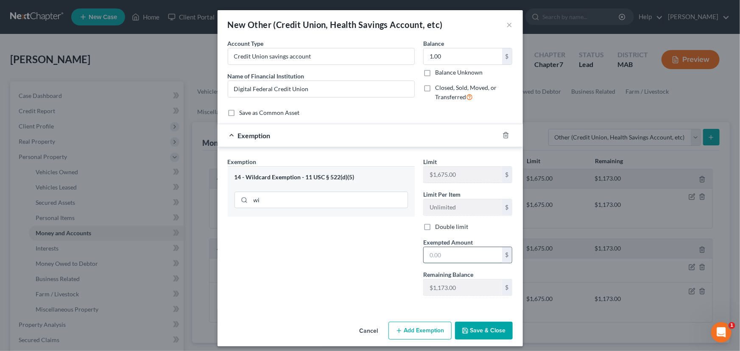
click at [427, 255] on input "text" at bounding box center [462, 255] width 78 height 16
type input "1.00"
click at [478, 331] on button "Save & Close" at bounding box center [484, 331] width 58 height 18
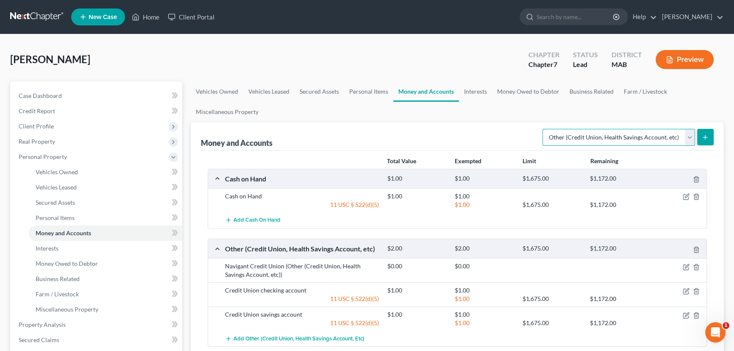
click at [687, 135] on select "Select Account Type Brokerage Cash on Hand Certificates of Deposit Checking Acc…" at bounding box center [618, 137] width 153 height 17
select select "brokerage"
click at [544, 129] on select "Select Account Type Brokerage Cash on Hand Certificates of Deposit Checking Acc…" at bounding box center [618, 137] width 153 height 17
click at [705, 130] on button "submit" at bounding box center [705, 137] width 17 height 17
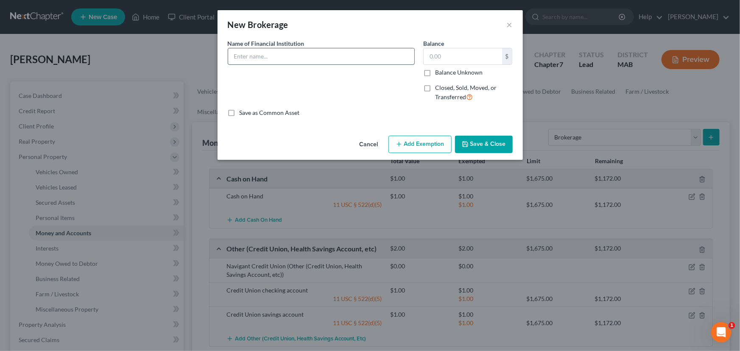
click at [248, 55] on input "text" at bounding box center [321, 56] width 186 height 16
type input "Robinhood account"
click at [428, 53] on input "text" at bounding box center [462, 56] width 78 height 16
type input "1.00"
click at [410, 142] on button "Add Exemption" at bounding box center [419, 145] width 63 height 18
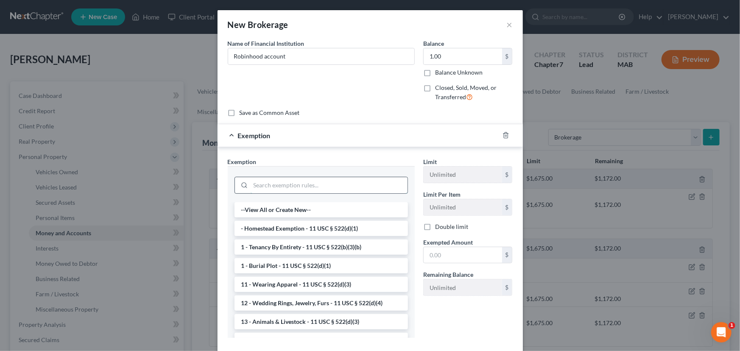
click at [278, 181] on input "search" at bounding box center [328, 185] width 157 height 16
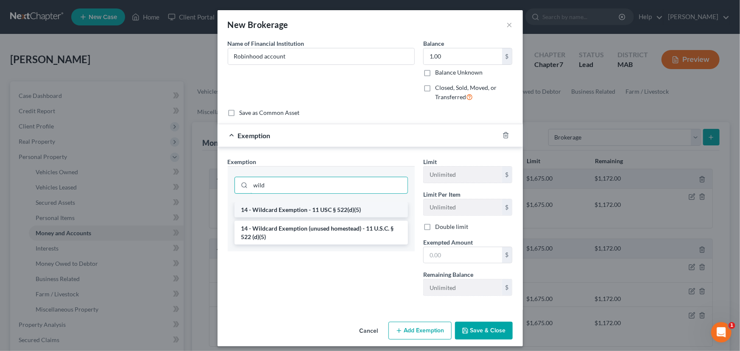
type input "wild"
click at [291, 214] on li "14 - Wildcard Exemption - 11 USC § 522(d)(5)" at bounding box center [320, 209] width 173 height 15
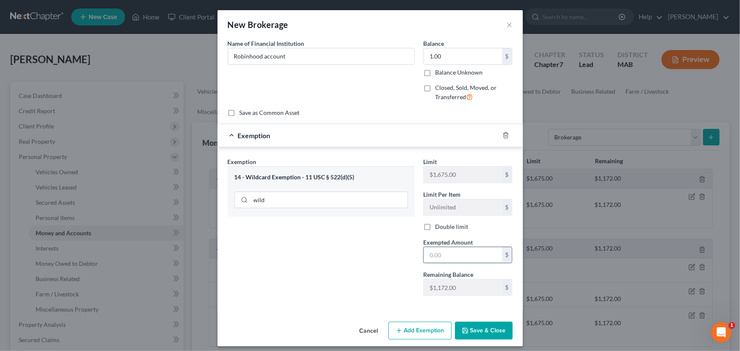
click at [428, 258] on input "text" at bounding box center [462, 255] width 78 height 16
type input "1.00"
click at [488, 325] on button "Save & Close" at bounding box center [484, 331] width 58 height 18
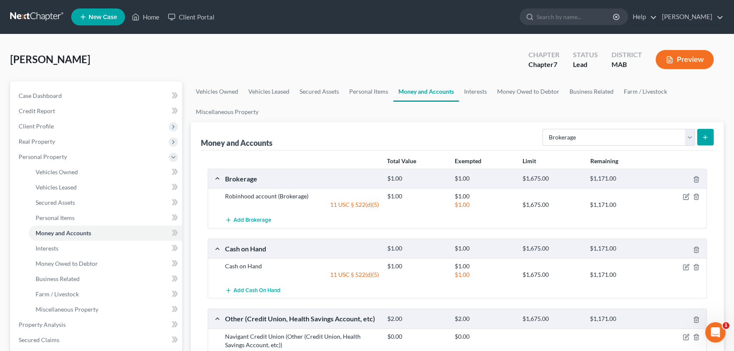
click at [707, 137] on icon "submit" at bounding box center [705, 137] width 7 height 7
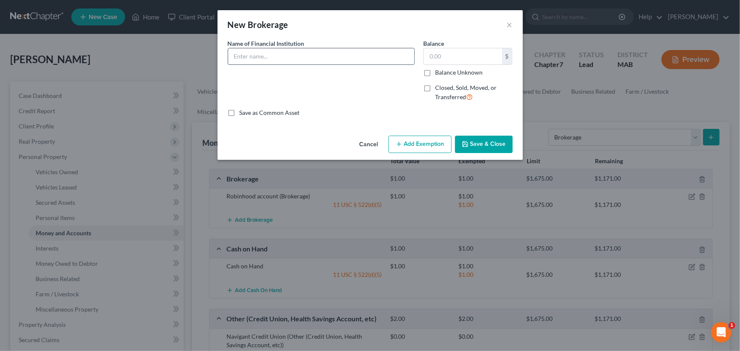
click at [264, 56] on input "text" at bounding box center [321, 56] width 186 height 16
type input "Fidelity"
click at [436, 54] on input "text" at bounding box center [462, 56] width 78 height 16
type input "1.00"
click at [412, 137] on button "Add Exemption" at bounding box center [419, 145] width 63 height 18
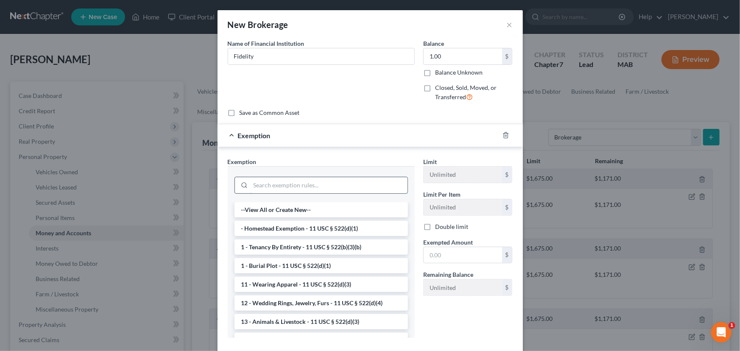
click at [278, 180] on input "search" at bounding box center [328, 185] width 157 height 16
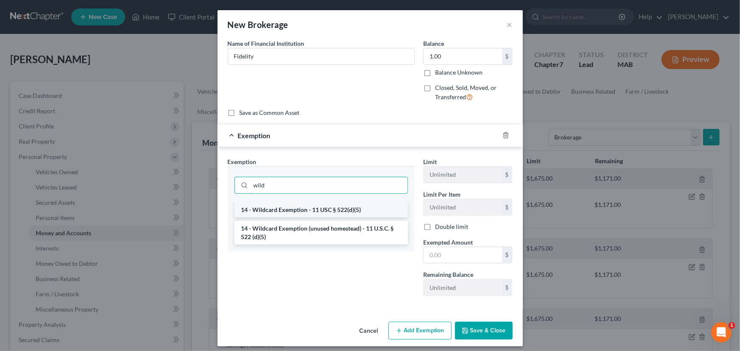
type input "wild"
click at [278, 207] on li "14 - Wildcard Exemption - 11 USC § 522(d)(5)" at bounding box center [320, 209] width 173 height 15
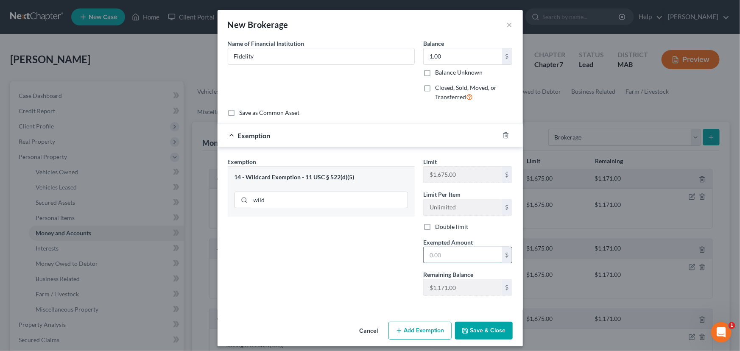
click at [428, 258] on input "text" at bounding box center [462, 255] width 78 height 16
type input "1.00"
click at [487, 325] on button "Save & Close" at bounding box center [484, 331] width 58 height 18
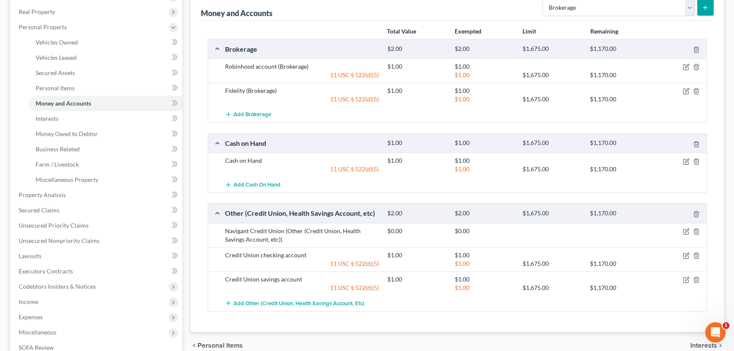
scroll to position [192, 0]
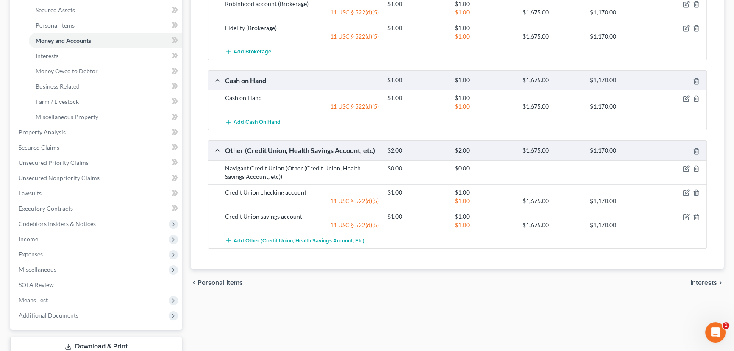
click at [699, 279] on span "Interests" at bounding box center [703, 282] width 27 height 7
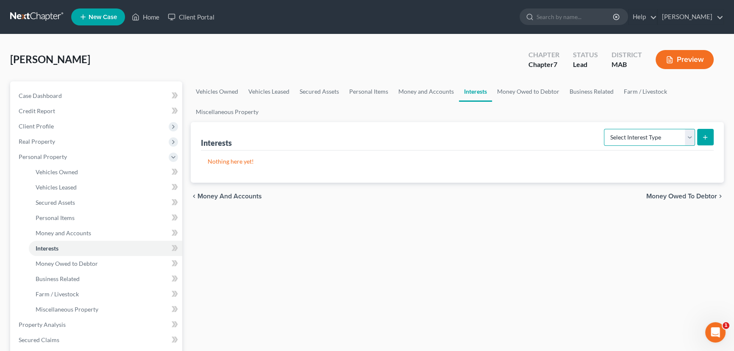
click at [690, 137] on select "Select Interest Type 401K Annuity Bond Education IRA Government Bond Government…" at bounding box center [649, 137] width 91 height 17
select select "term_life_insurance"
click at [605, 129] on select "Select Interest Type 401K Annuity Bond Education IRA Government Bond Government…" at bounding box center [649, 137] width 91 height 17
click at [705, 134] on icon "submit" at bounding box center [705, 137] width 7 height 7
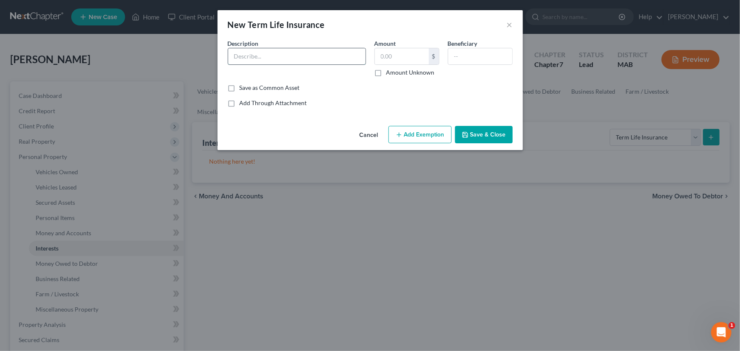
click at [318, 54] on input "text" at bounding box center [296, 56] width 137 height 16
type input "Term Life Insurance through employer"
click at [503, 135] on button "Save & Close" at bounding box center [484, 135] width 58 height 18
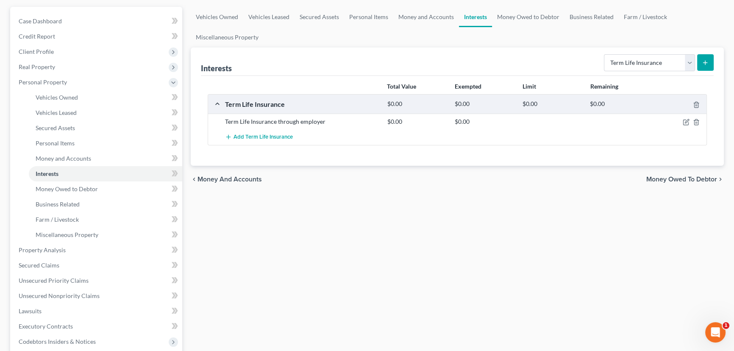
scroll to position [154, 0]
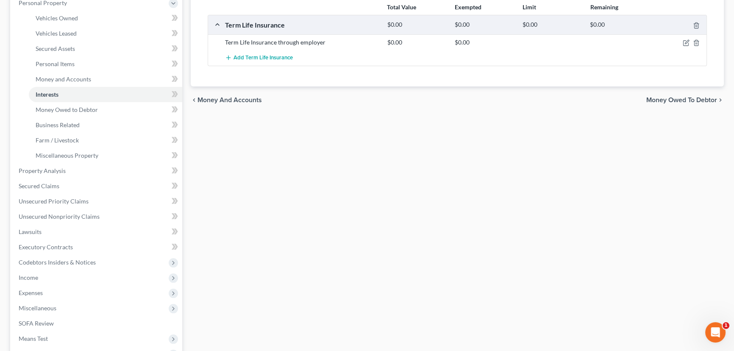
click at [687, 97] on span "Money Owed to Debtor" at bounding box center [681, 100] width 71 height 7
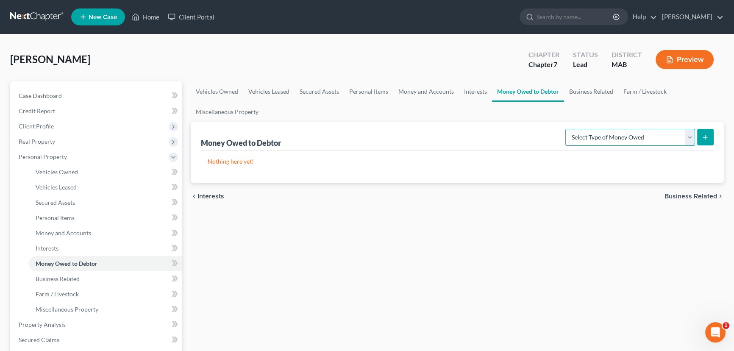
click at [691, 135] on select "Select Type of Money Owed Accounts Receivable Alimony Child Support Claims Agai…" at bounding box center [630, 137] width 130 height 17
click at [520, 197] on div "chevron_left Interests Business Related chevron_right" at bounding box center [457, 196] width 533 height 27
click at [204, 194] on span "Interests" at bounding box center [210, 196] width 27 height 7
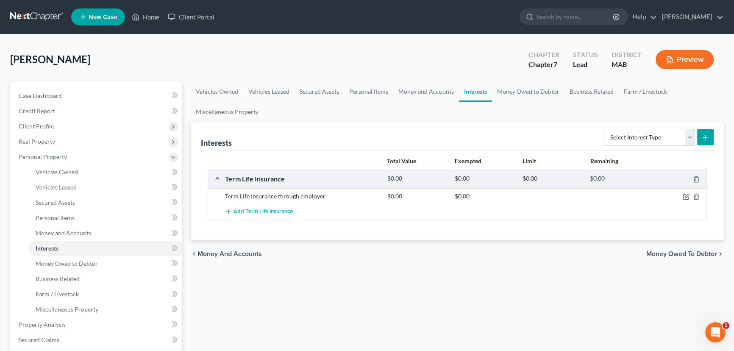
click at [212, 253] on span "Money and Accounts" at bounding box center [229, 253] width 64 height 7
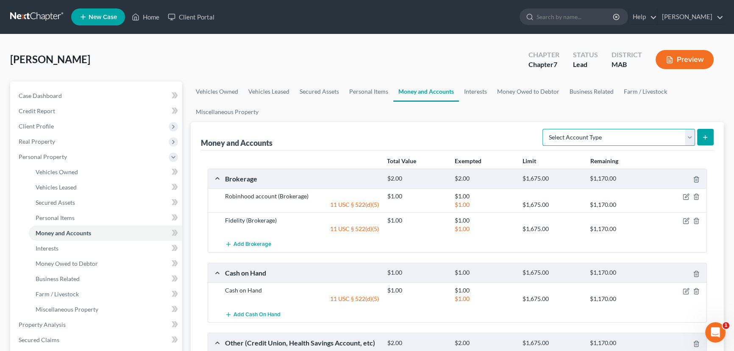
click at [689, 136] on select "Select Account Type Brokerage Cash on Hand Certificates of Deposit Checking Acc…" at bounding box center [618, 137] width 153 height 17
select select "security_deposits"
click at [544, 129] on select "Select Account Type Brokerage Cash on Hand Certificates of Deposit Checking Acc…" at bounding box center [618, 137] width 153 height 17
click at [705, 135] on line "submit" at bounding box center [705, 137] width 0 height 4
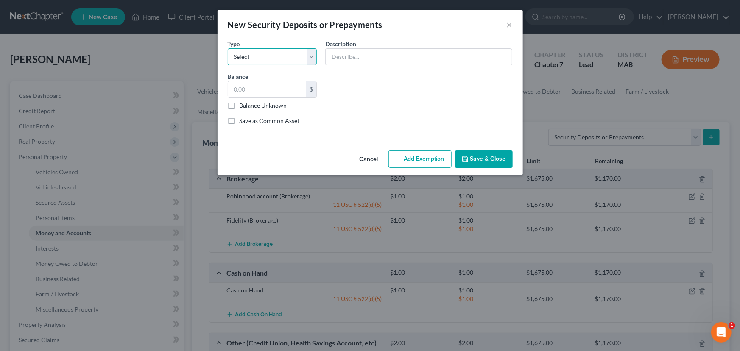
click at [310, 56] on select "Select Electric Gas Heating Oil Security Deposit On Rental Unit Prepaid Rent Te…" at bounding box center [272, 56] width 89 height 17
select select "3"
click at [228, 48] on select "Select Electric Gas Heating Oil Security Deposit On Rental Unit Prepaid Rent Te…" at bounding box center [272, 56] width 89 height 17
click at [250, 87] on input "text" at bounding box center [267, 89] width 78 height 16
type input "500.00"
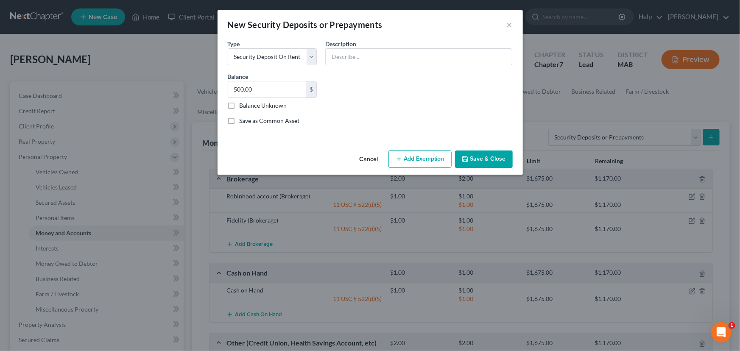
click at [481, 157] on button "Save & Close" at bounding box center [484, 159] width 58 height 18
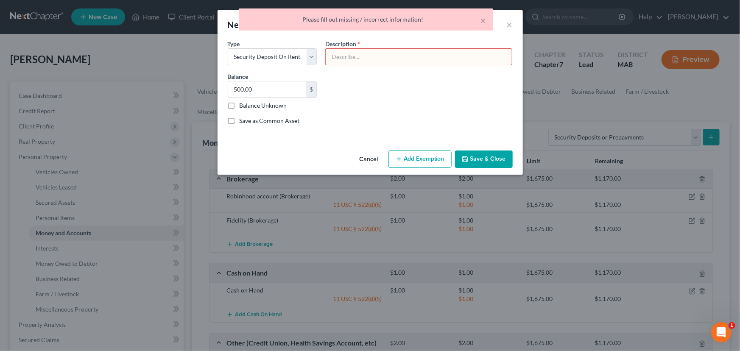
click at [350, 57] on input "text" at bounding box center [418, 57] width 186 height 16
type input "Security deposit landlord"
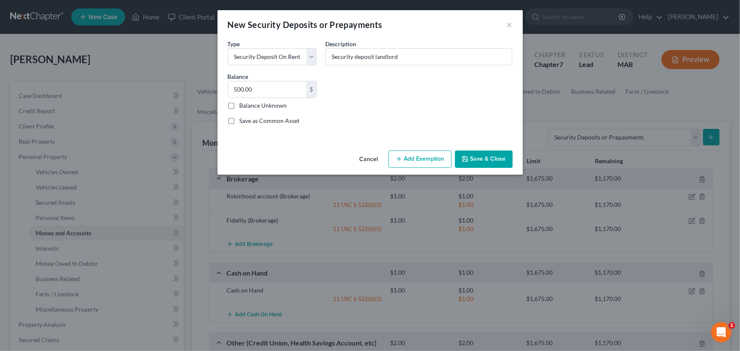
click at [487, 153] on button "Save & Close" at bounding box center [484, 159] width 58 height 18
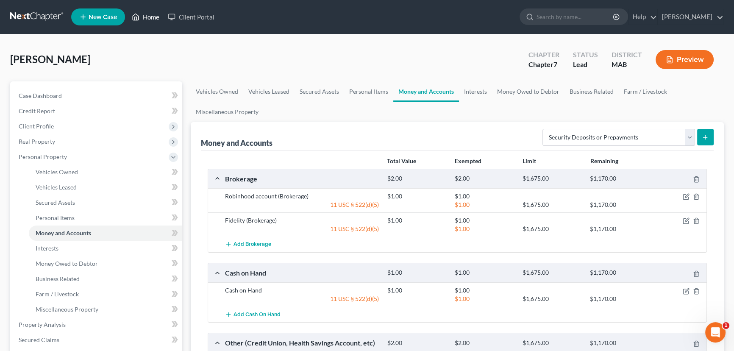
click at [142, 17] on link "Home" at bounding box center [146, 16] width 36 height 15
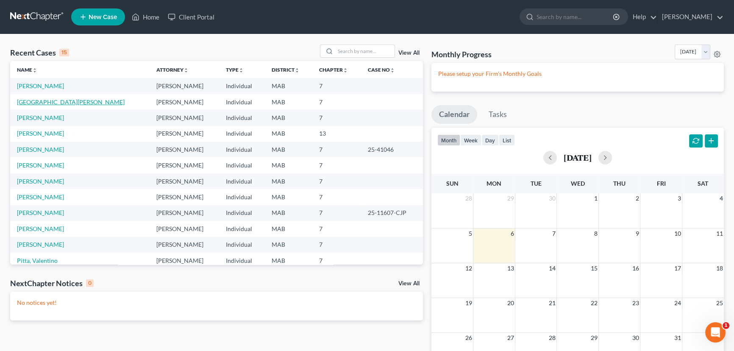
click at [34, 103] on link "[GEOGRAPHIC_DATA][PERSON_NAME]" at bounding box center [71, 101] width 108 height 7
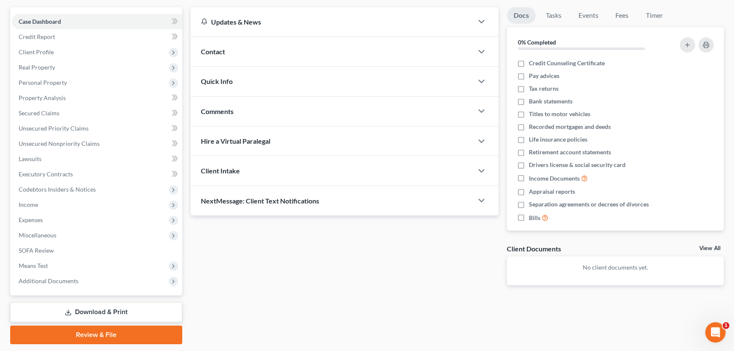
scroll to position [98, 0]
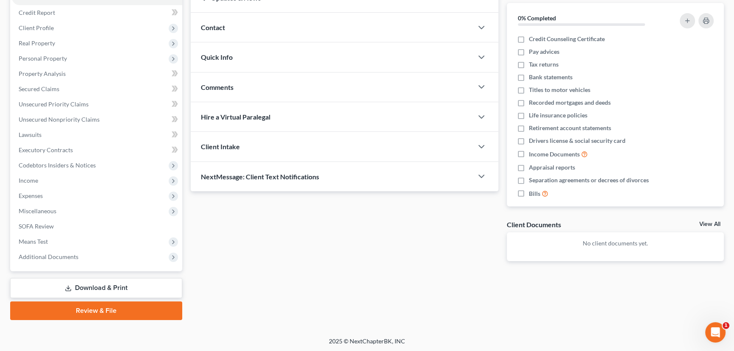
click at [78, 287] on link "Download & Print" at bounding box center [96, 288] width 172 height 20
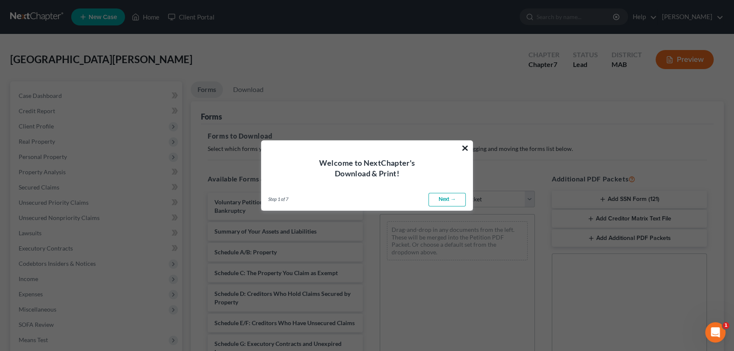
click at [469, 144] on button "×" at bounding box center [465, 148] width 8 height 14
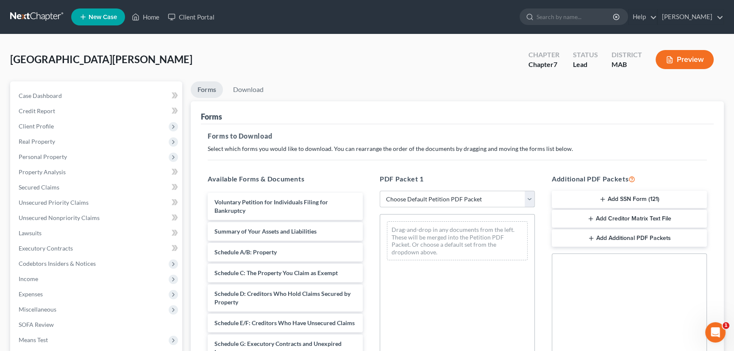
click at [529, 192] on select "Choose Default Petition PDF Packet Complete Bankruptcy Petition (all forms and …" at bounding box center [457, 199] width 155 height 17
select select "0"
click at [380, 191] on select "Choose Default Petition PDF Packet Complete Bankruptcy Petition (all forms and …" at bounding box center [457, 199] width 155 height 17
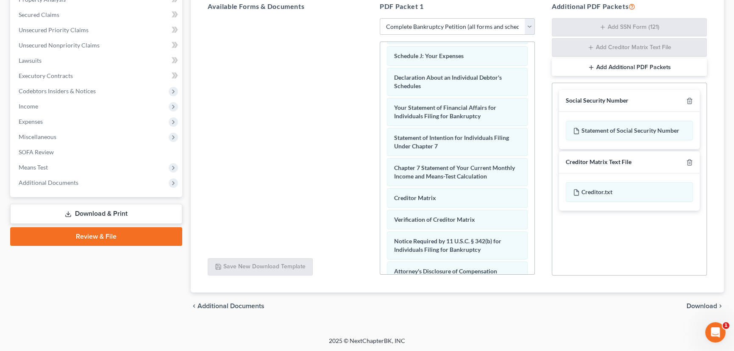
scroll to position [292, 0]
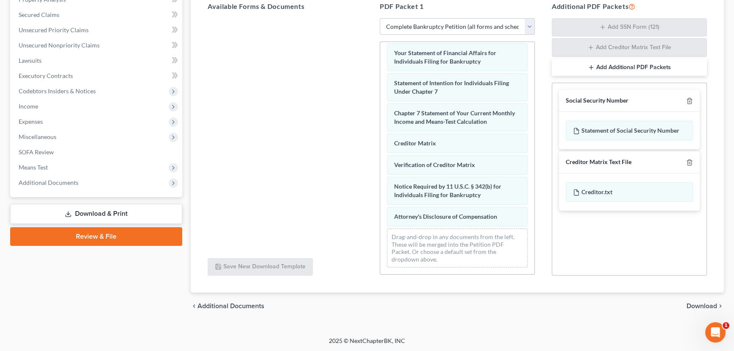
click at [701, 303] on span "Download" at bounding box center [702, 306] width 31 height 7
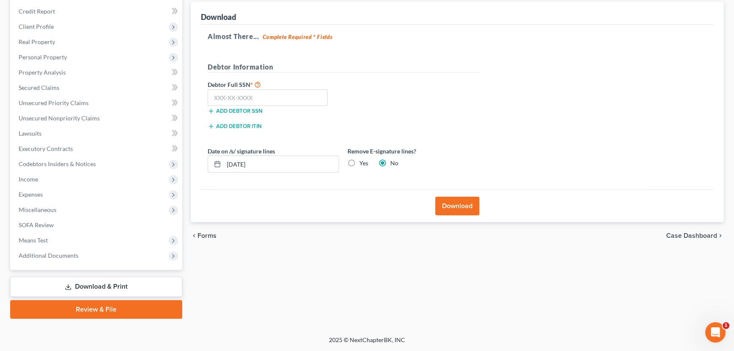
scroll to position [98, 0]
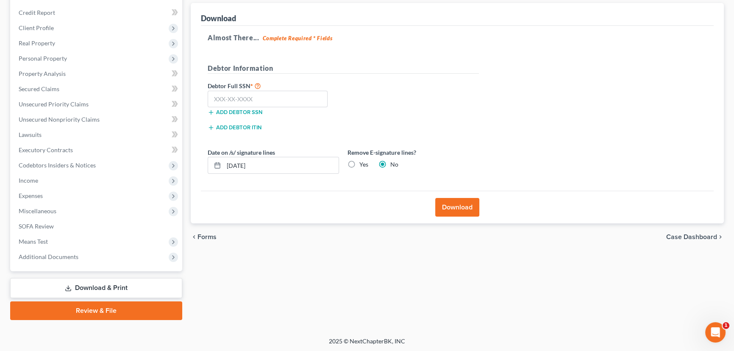
click at [463, 203] on button "Download" at bounding box center [457, 207] width 44 height 19
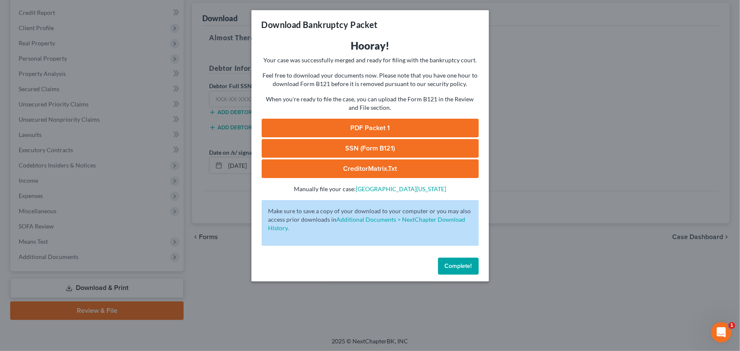
click at [384, 129] on link "PDF Packet 1" at bounding box center [369, 128] width 217 height 19
click at [455, 263] on span "Complete!" at bounding box center [458, 265] width 27 height 7
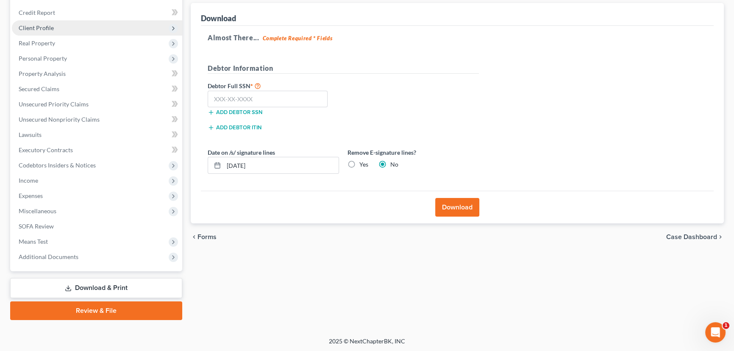
click at [39, 27] on span "Client Profile" at bounding box center [36, 27] width 35 height 7
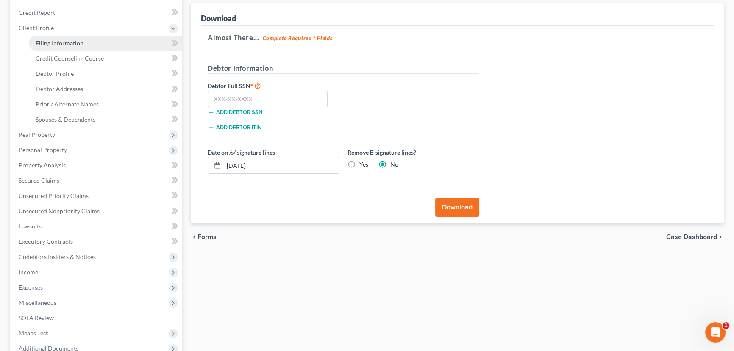
click at [48, 41] on span "Filing Information" at bounding box center [60, 42] width 48 height 7
select select "1"
select select "0"
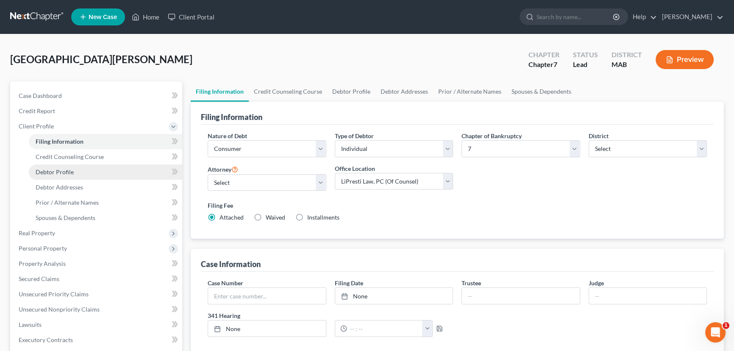
click at [50, 169] on span "Debtor Profile" at bounding box center [55, 171] width 38 height 7
select select "0"
select select "2"
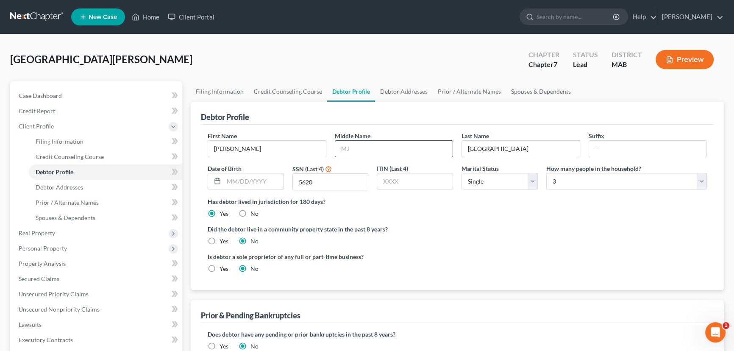
click at [355, 150] on input "text" at bounding box center [394, 149] width 118 height 16
type input "E."
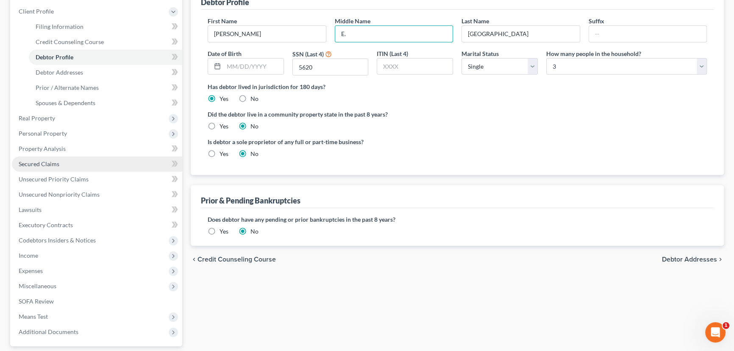
scroll to position [115, 0]
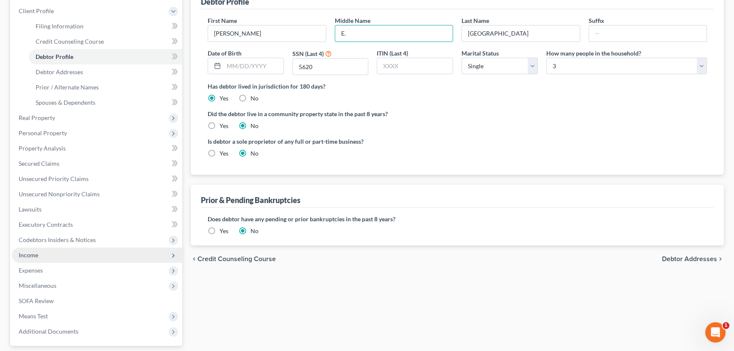
click at [33, 256] on span "Income" at bounding box center [28, 254] width 19 height 7
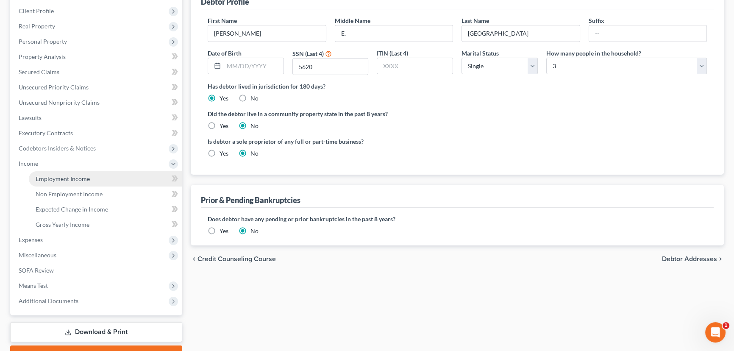
click at [47, 178] on span "Employment Income" at bounding box center [63, 178] width 54 height 7
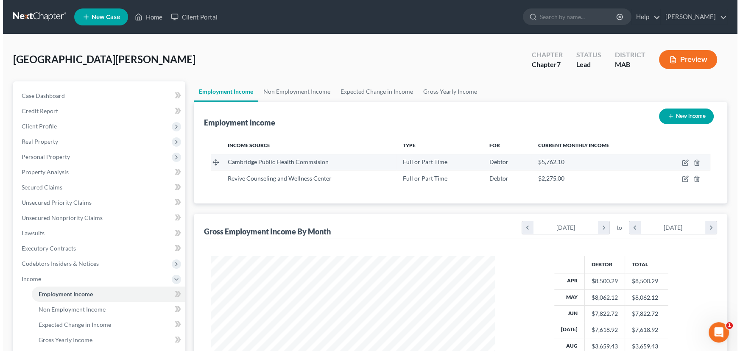
scroll to position [152, 301]
click at [682, 161] on icon "button" at bounding box center [683, 162] width 4 height 4
select select "0"
select select "22"
select select "2"
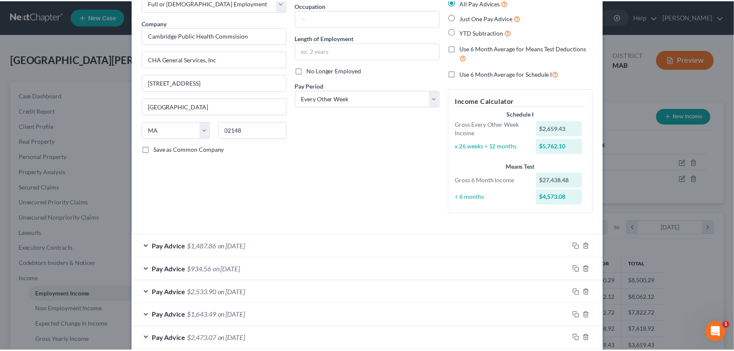
scroll to position [0, 0]
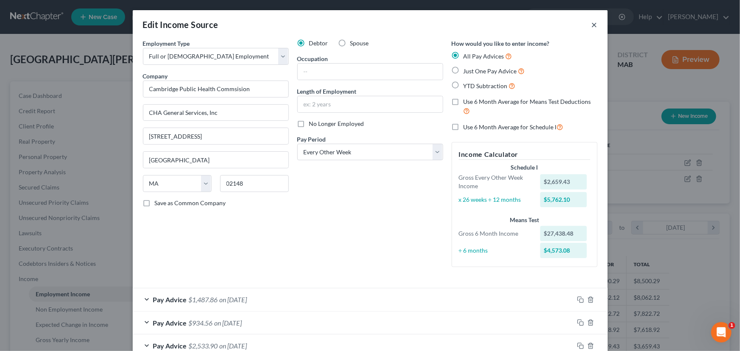
click at [591, 25] on button "×" at bounding box center [594, 24] width 6 height 10
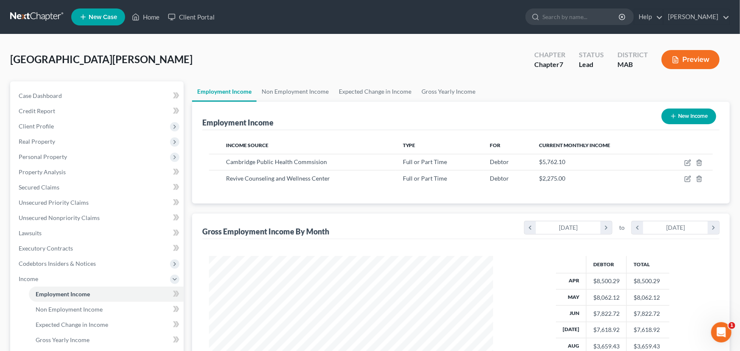
scroll to position [423660, 423511]
click at [681, 178] on icon "button" at bounding box center [682, 178] width 7 height 7
select select "0"
select select "22"
select select "2"
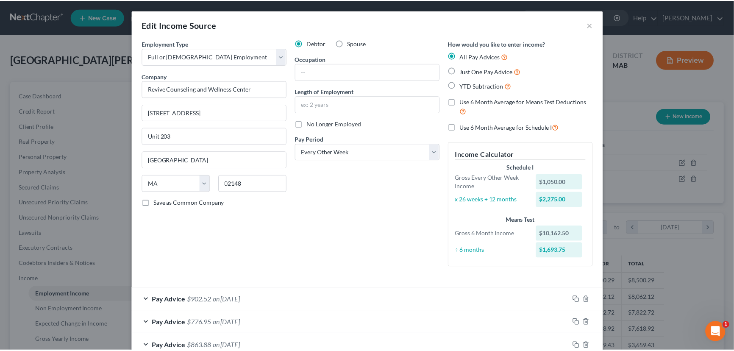
scroll to position [0, 0]
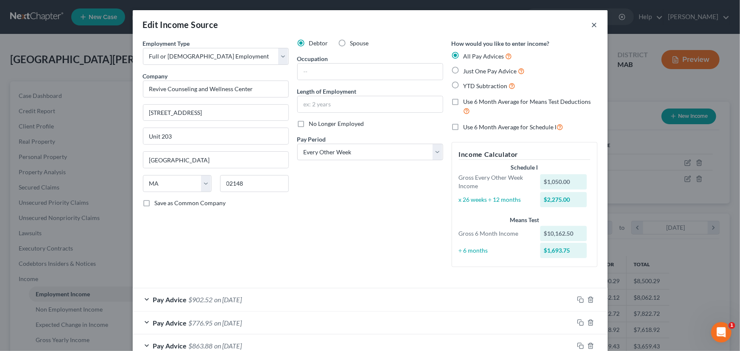
click at [592, 24] on button "×" at bounding box center [594, 24] width 6 height 10
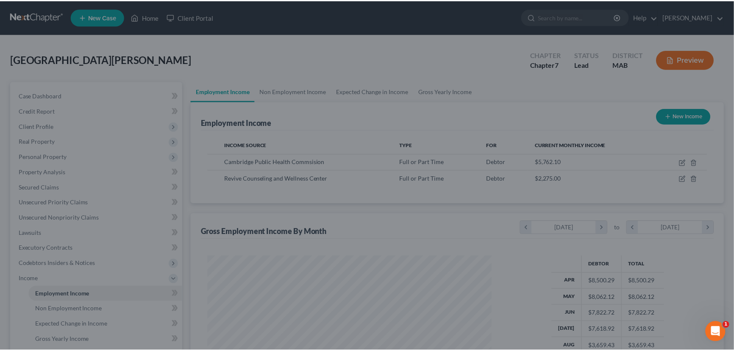
scroll to position [423660, 423511]
